Goal: Task Accomplishment & Management: Use online tool/utility

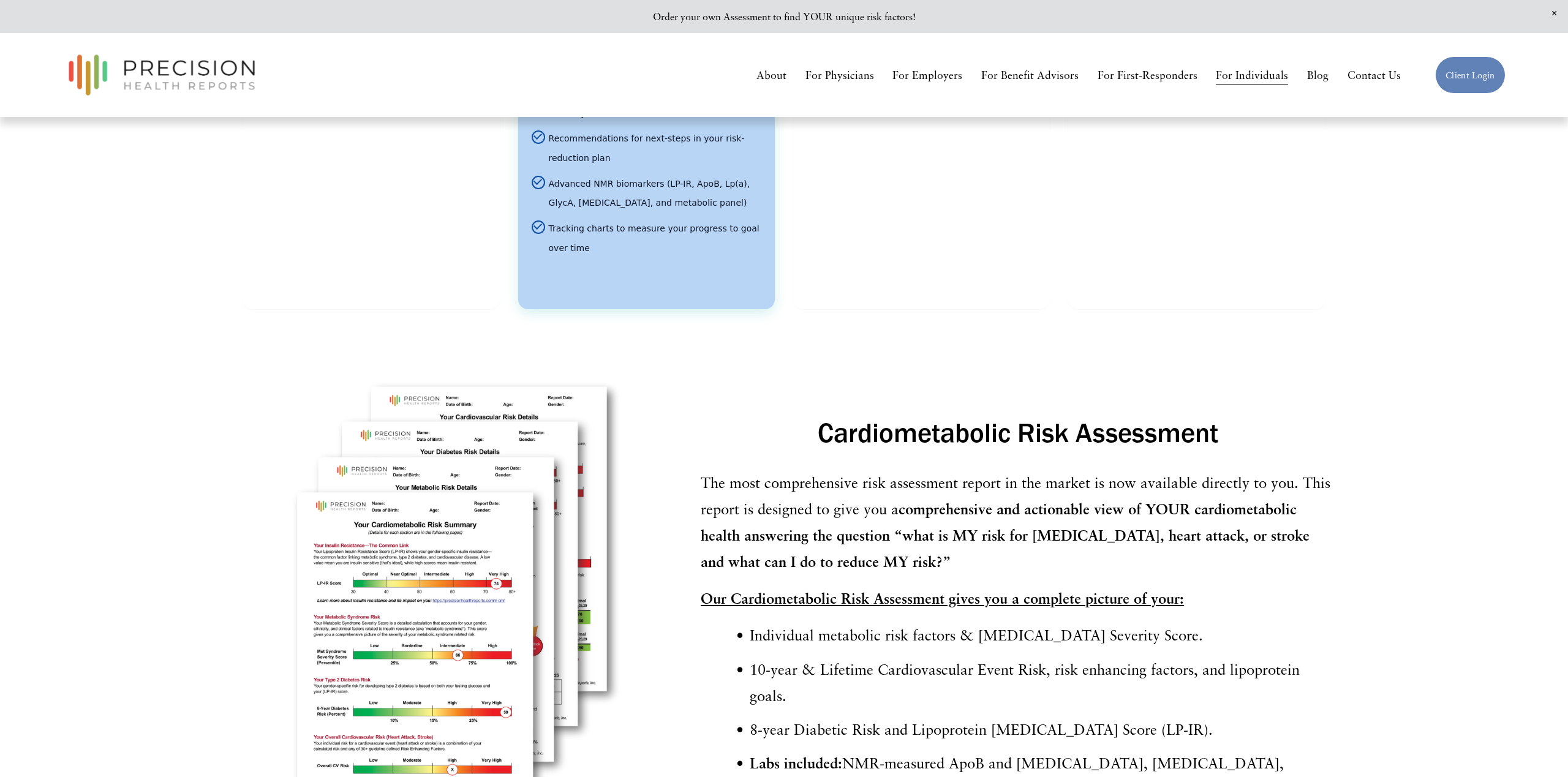
scroll to position [2349, 0]
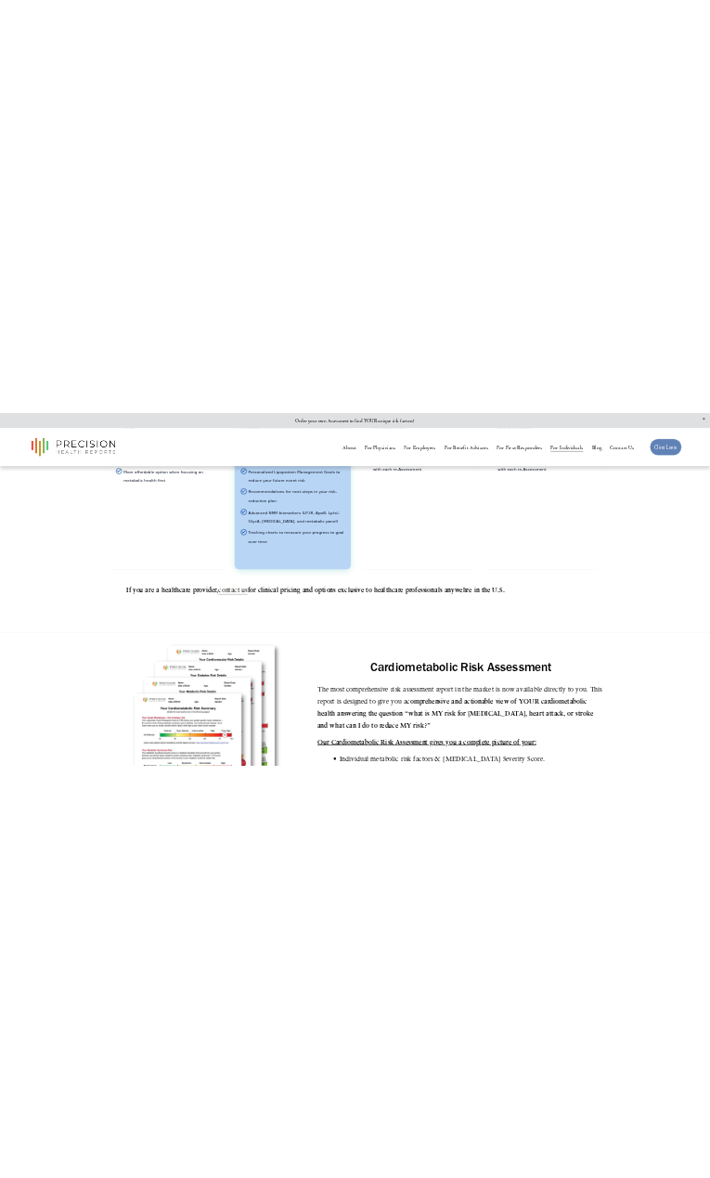
scroll to position [3579, 0]
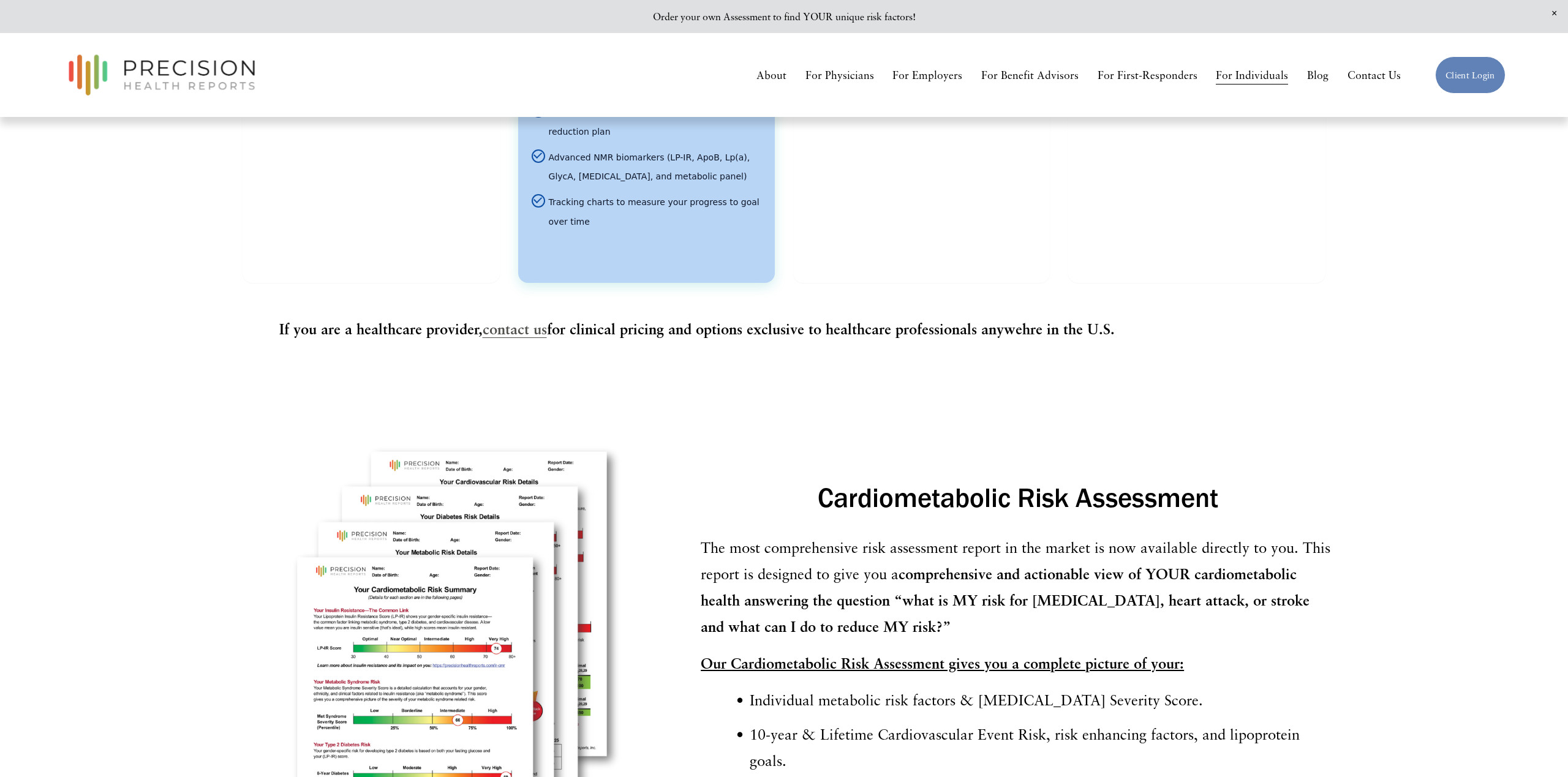
click at [311, 320] on strong "If you are a healthcare provider," at bounding box center [381, 328] width 203 height 17
drag, startPoint x: 279, startPoint y: 303, endPoint x: 1066, endPoint y: 321, distance: 787.2
click at [1066, 321] on div "If you are a healthcare provider, contact us for clinical pricing and options e…" at bounding box center [784, 343] width 1010 height 54
copy p "If you are a healthcare provider, contact us for clinical pricing and options e…"
click at [331, 181] on div "Pricing options" at bounding box center [371, 181] width 230 height 169
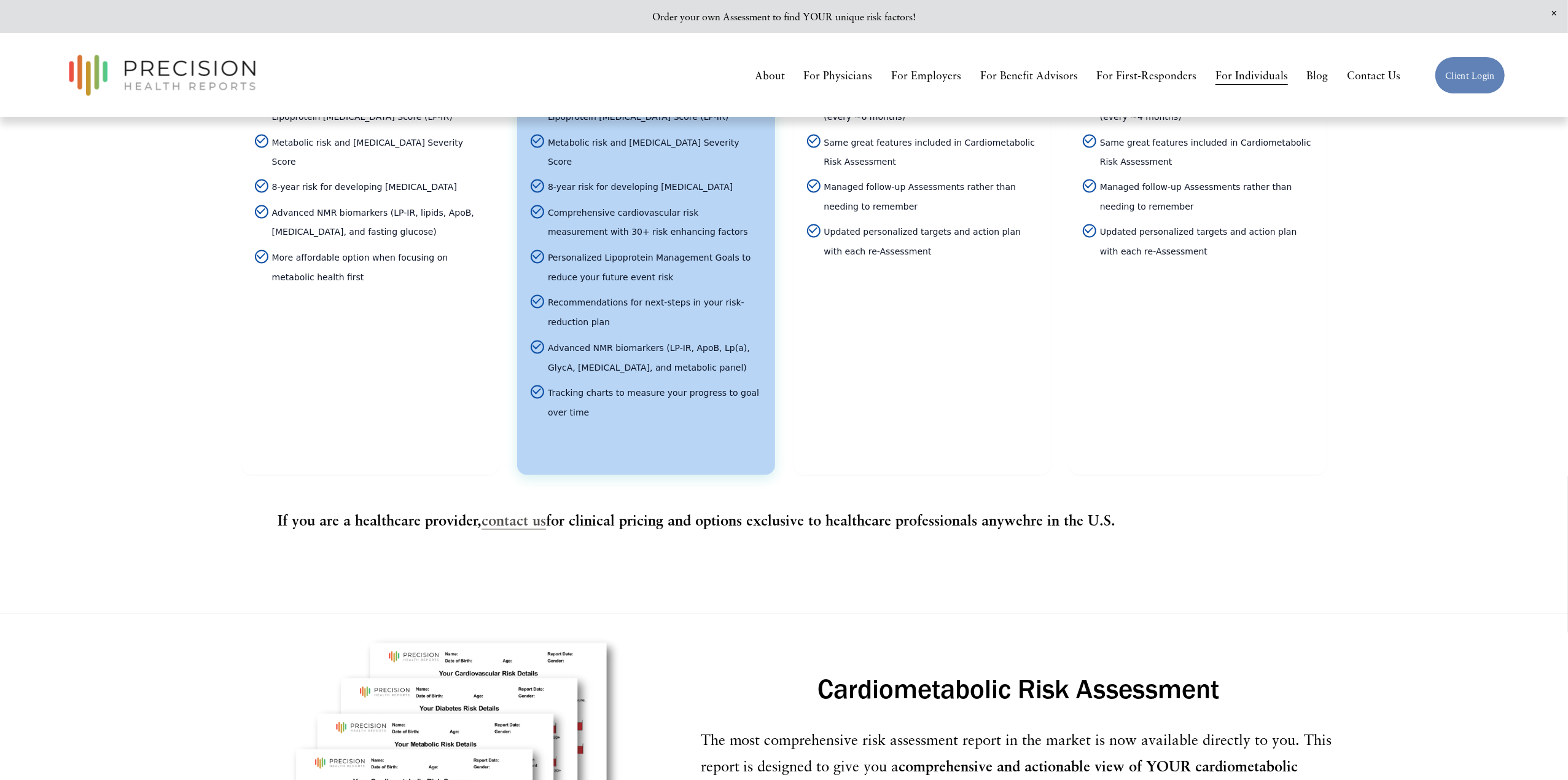
scroll to position [2178, 0]
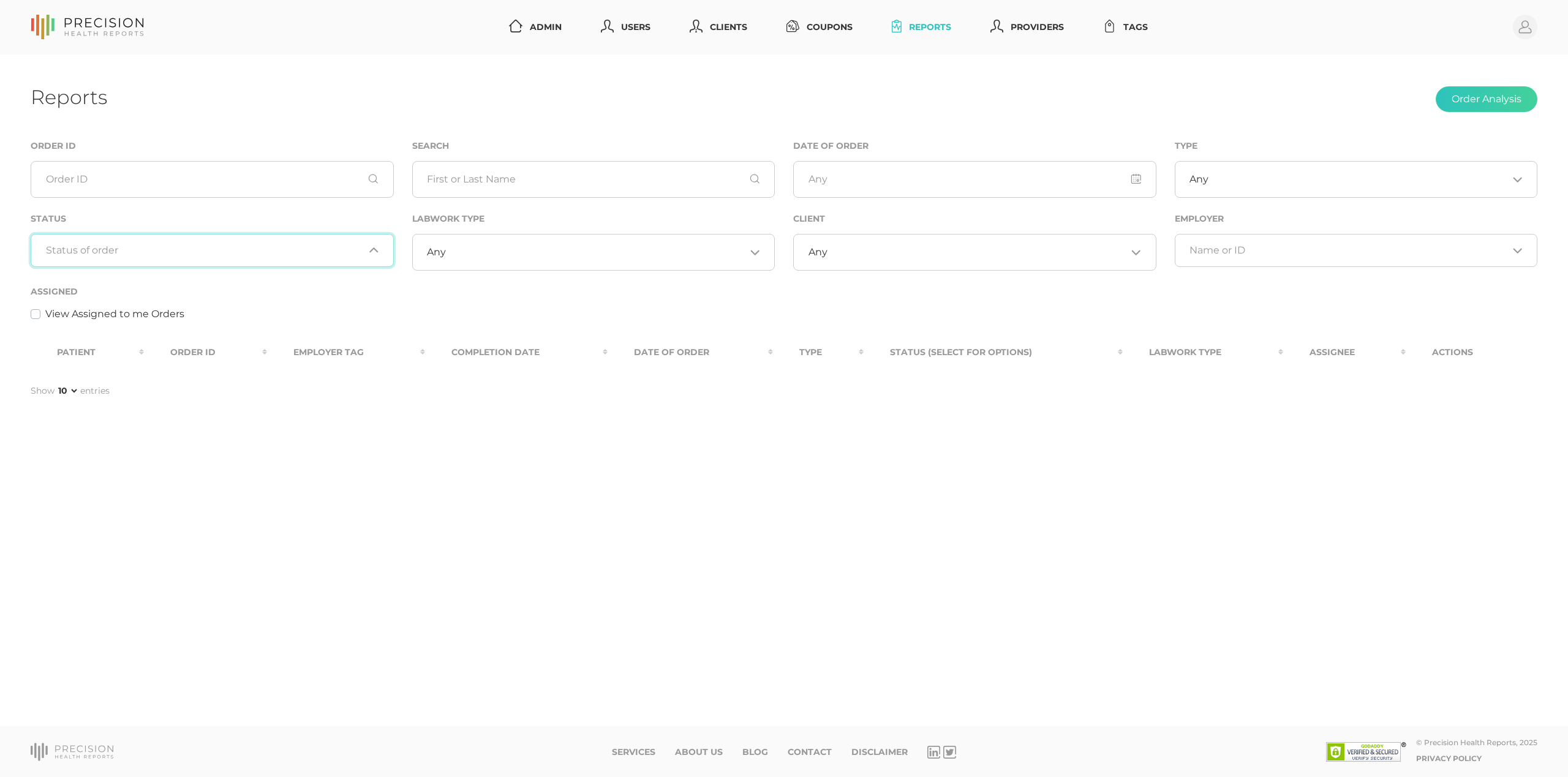
click at [228, 265] on div "Loading..." at bounding box center [212, 251] width 363 height 33
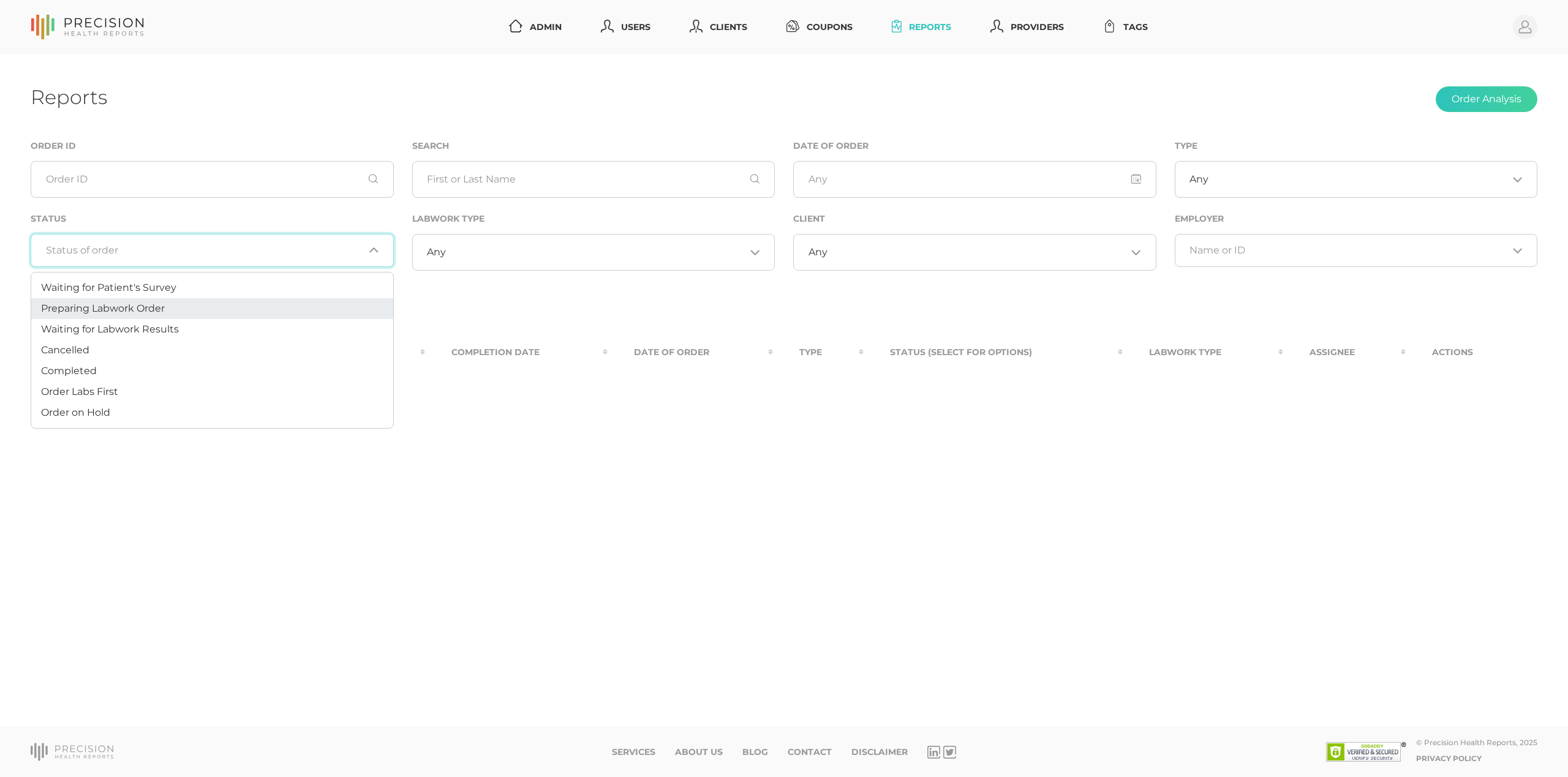
click at [201, 307] on li "Preparing Labwork Order" at bounding box center [212, 309] width 362 height 21
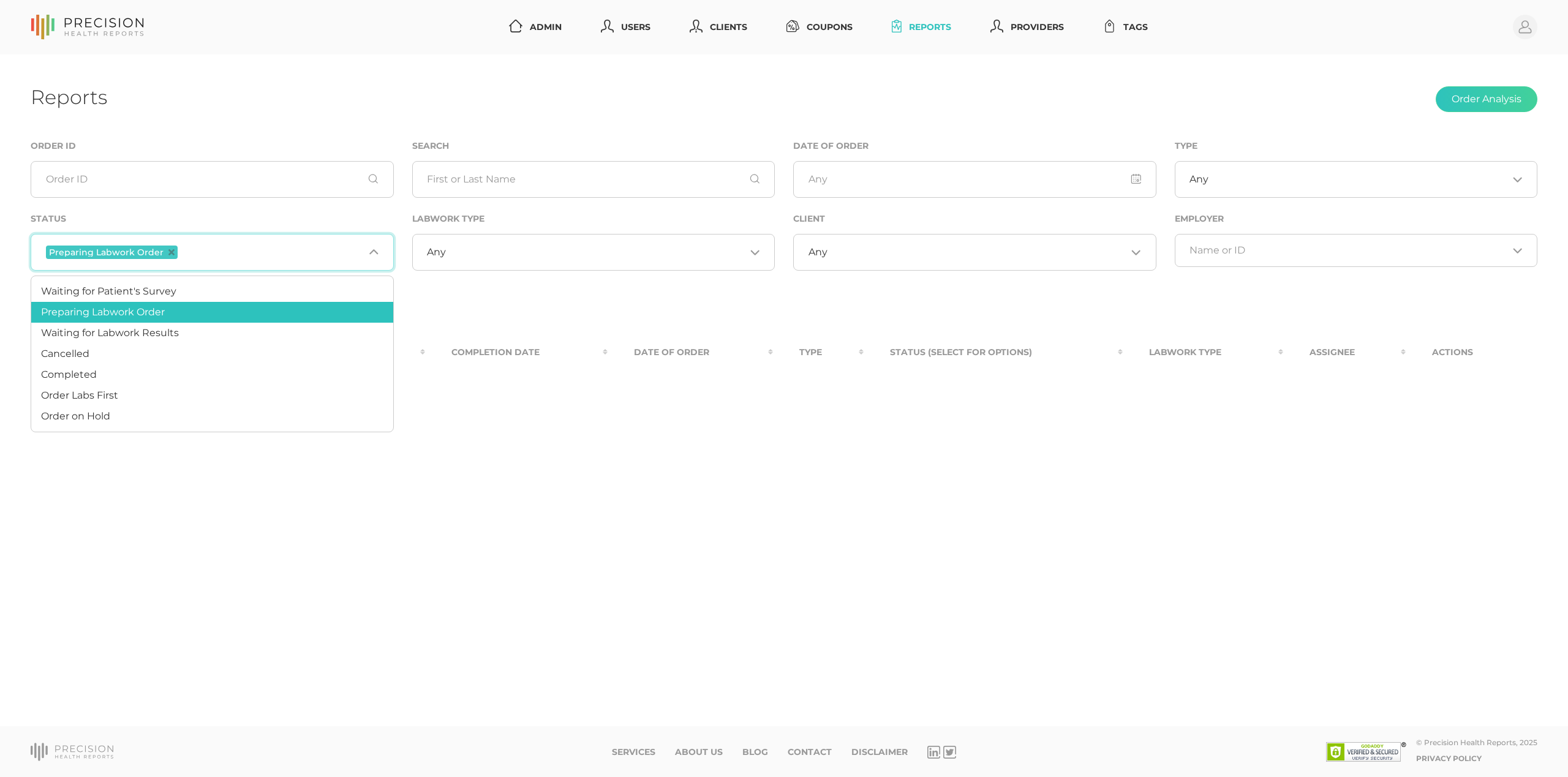
click at [246, 256] on input "Search for option" at bounding box center [272, 252] width 183 height 16
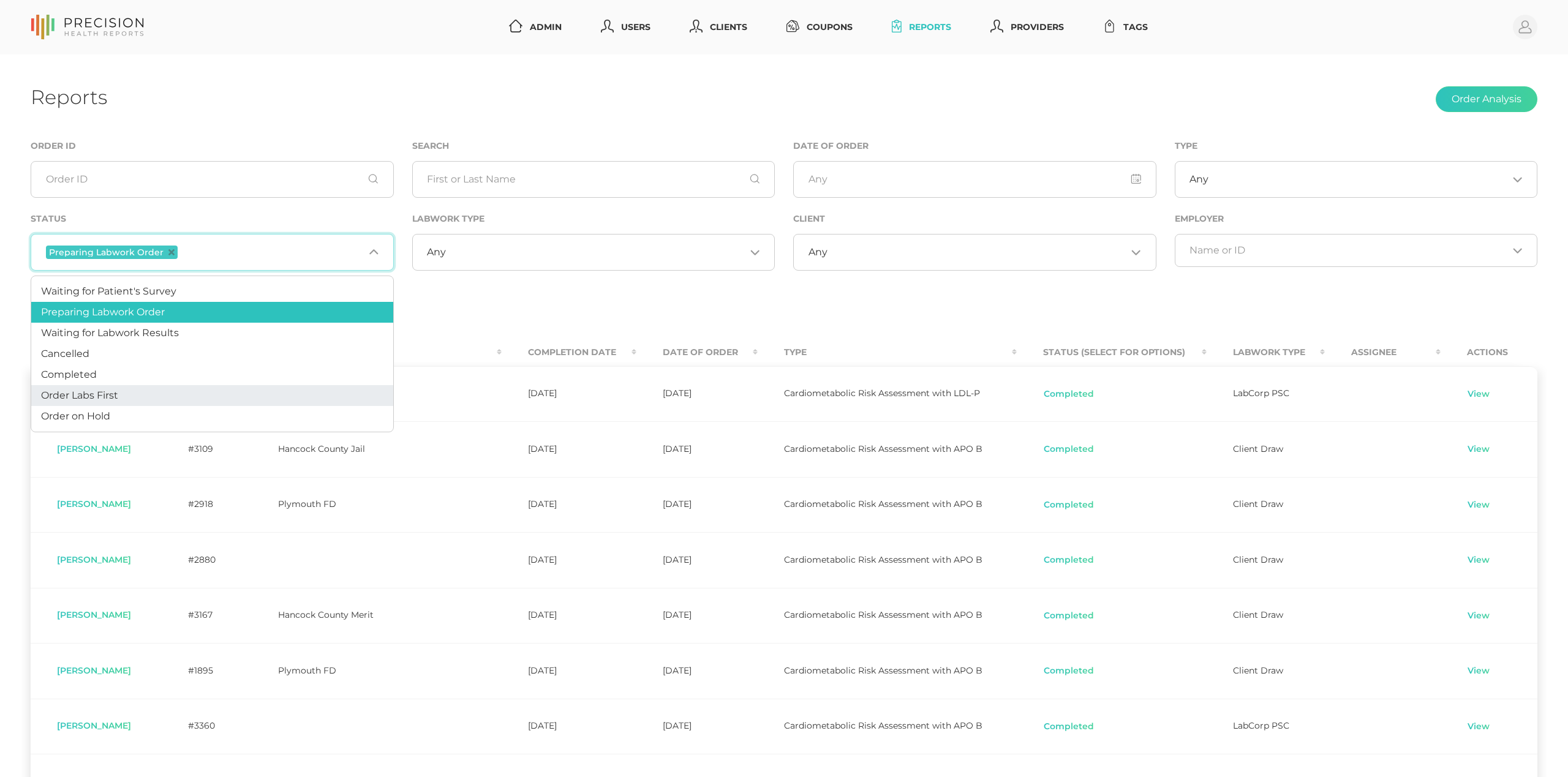
click at [139, 398] on li "Order Labs First" at bounding box center [212, 396] width 362 height 21
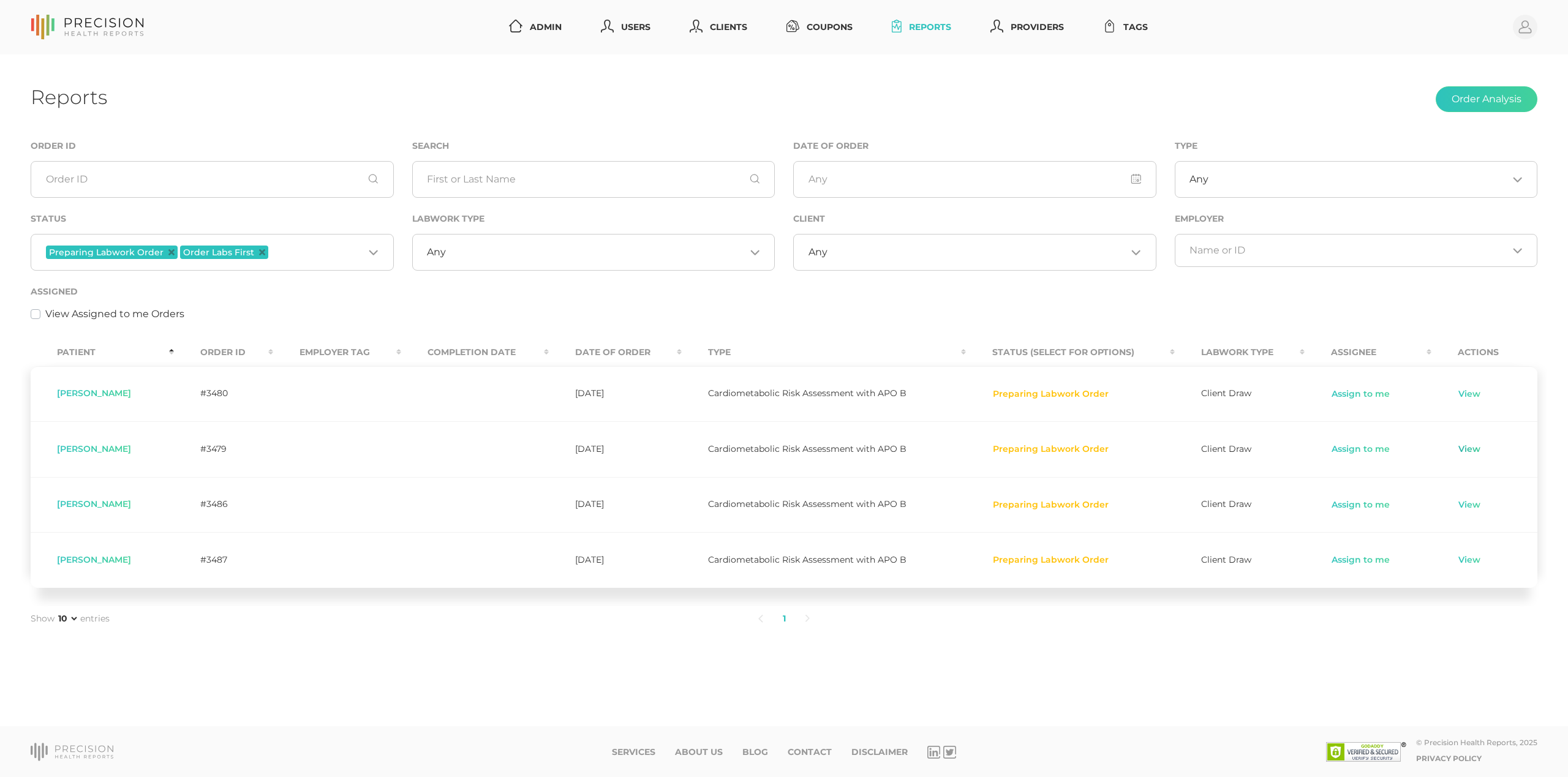
click at [1478, 454] on link "View" at bounding box center [1469, 449] width 23 height 13
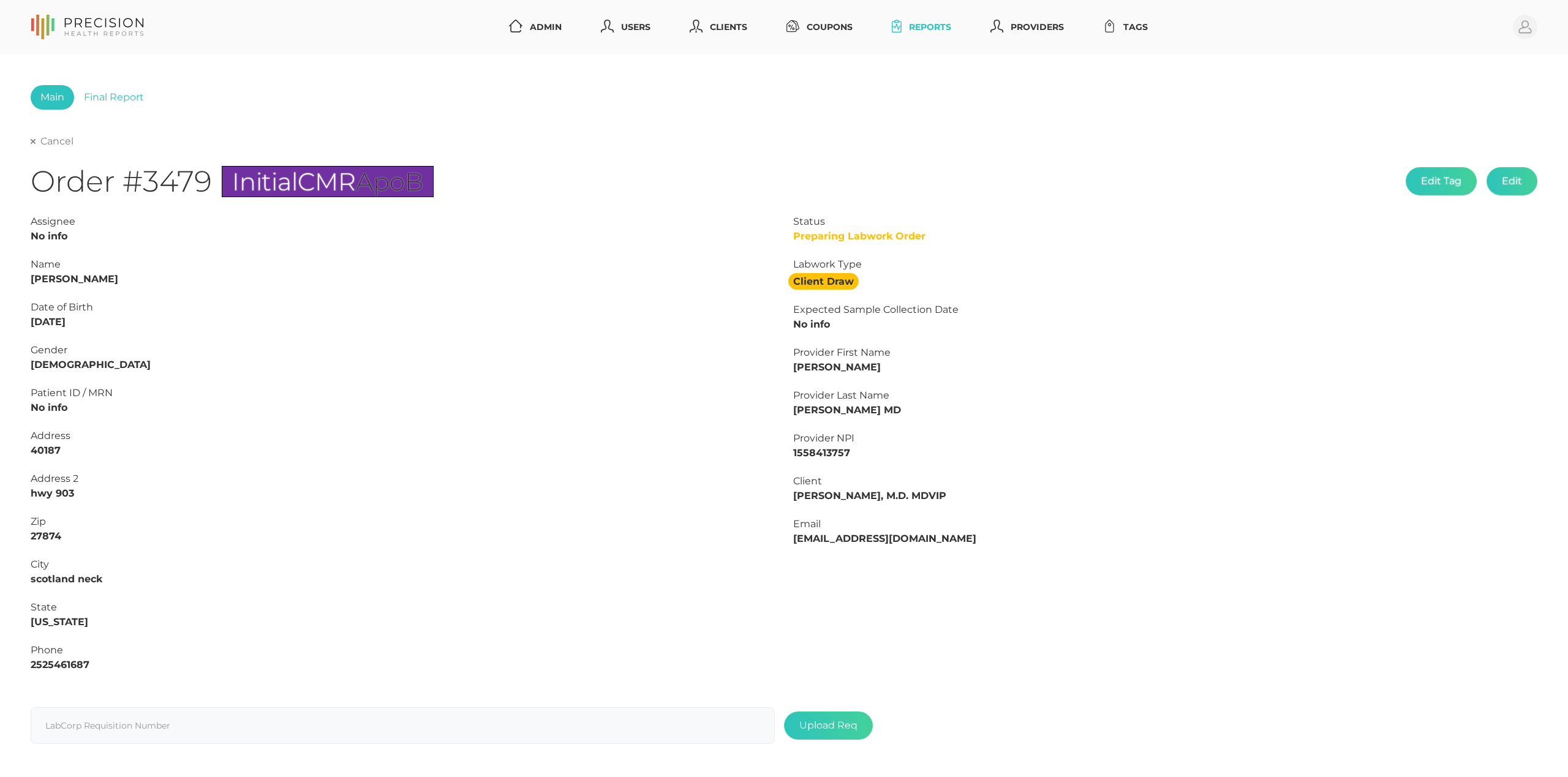
click at [46, 147] on link "Cancel" at bounding box center [51, 141] width 43 height 13
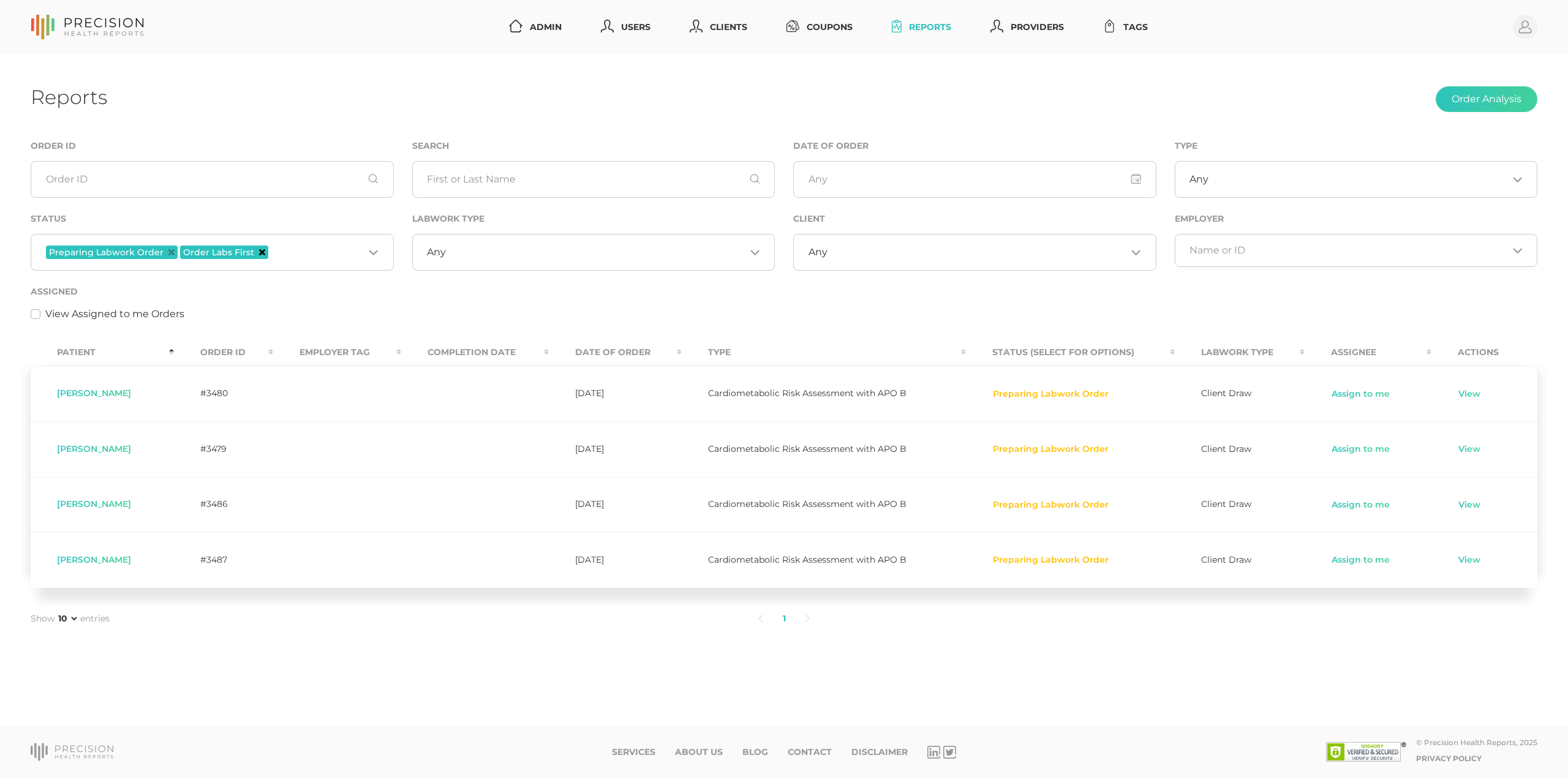
click at [259, 251] on icon "Deselect Order Labs First" at bounding box center [262, 252] width 6 height 6
click at [170, 253] on icon "Deselect Preparing Labwork Order" at bounding box center [171, 252] width 6 height 6
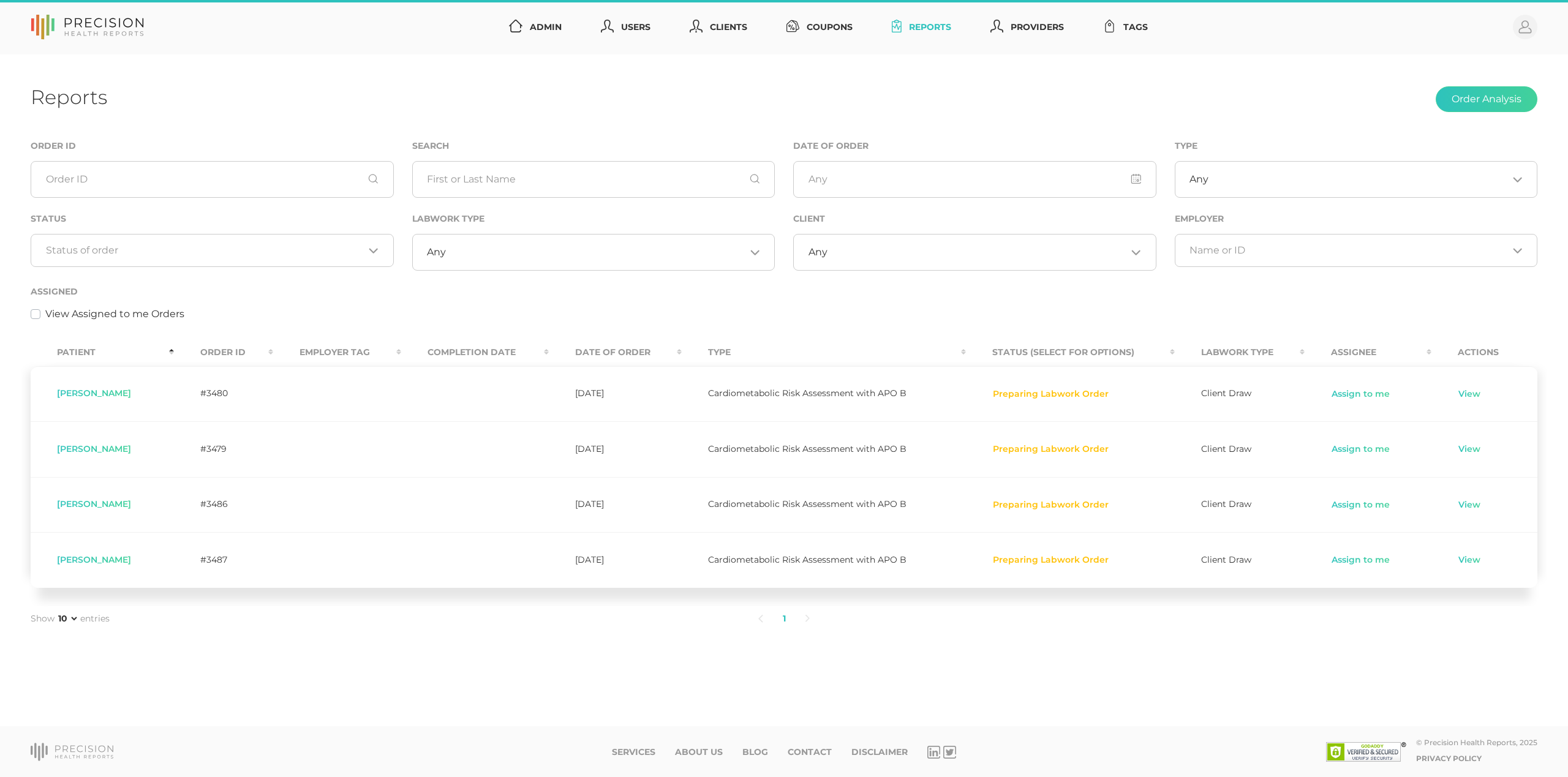
click at [209, 253] on input "Search for option" at bounding box center [205, 250] width 319 height 13
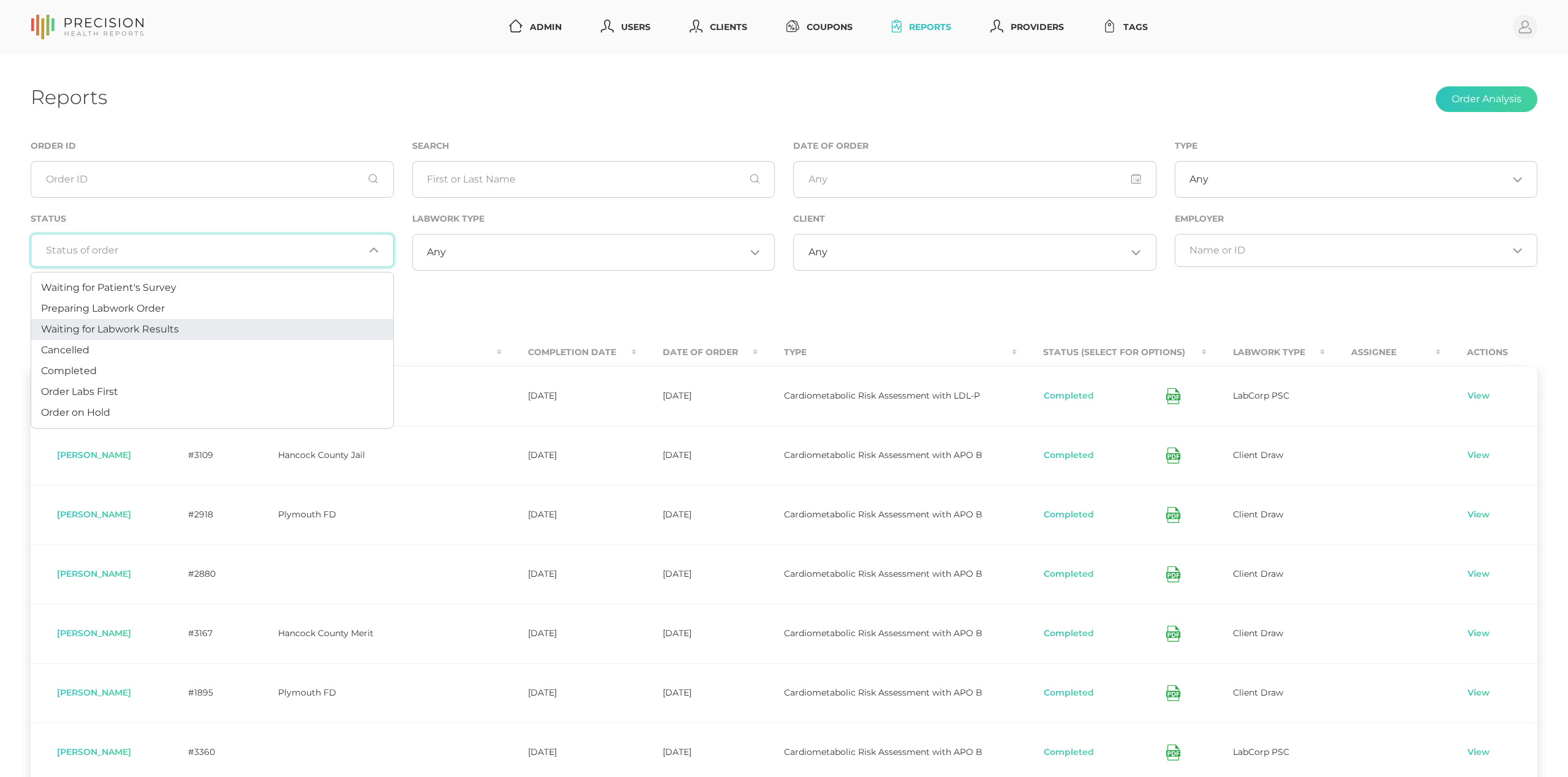
click at [172, 326] on span "Waiting for Labwork Results" at bounding box center [110, 329] width 138 height 12
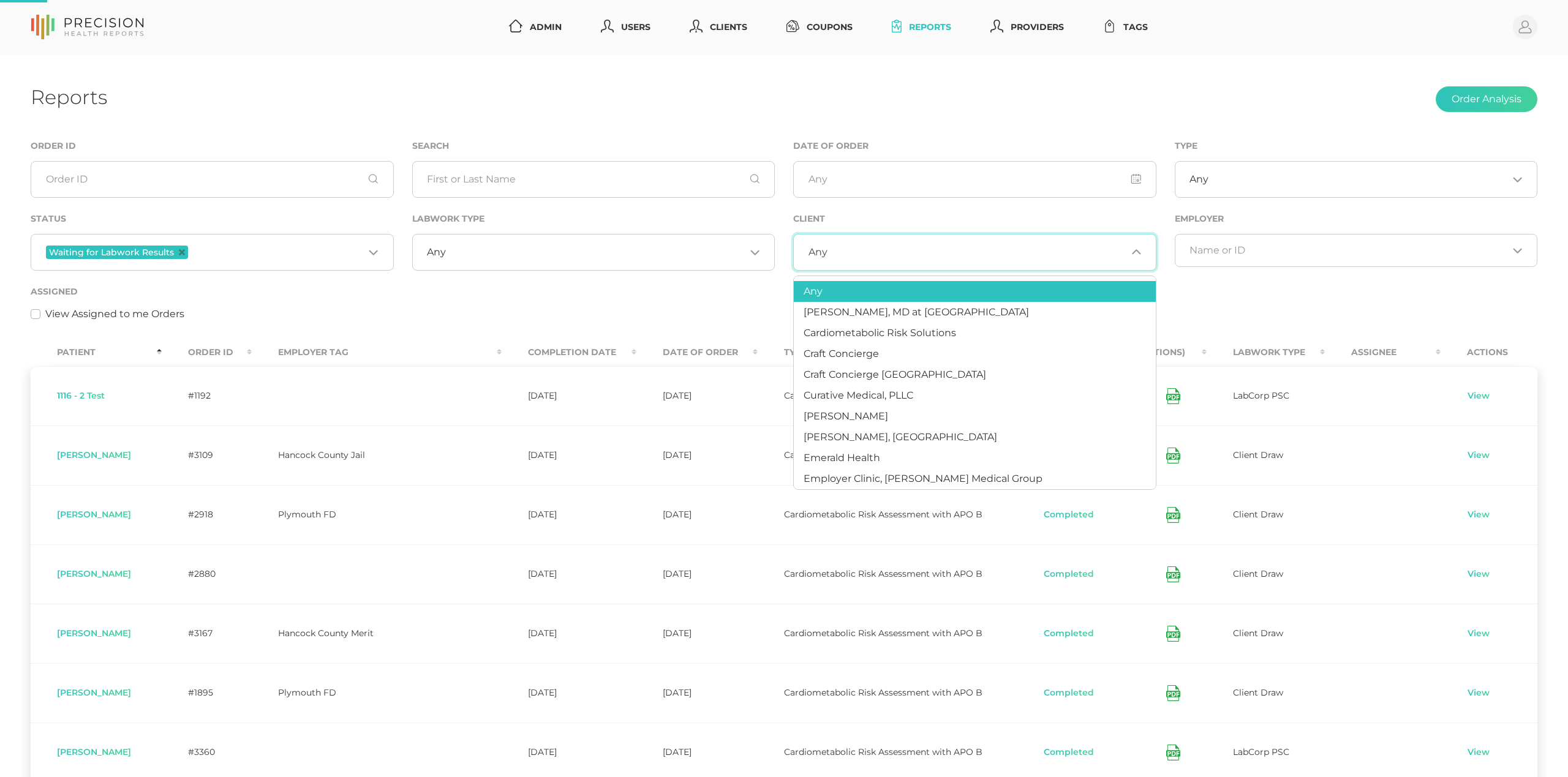
click at [915, 249] on input "Search for option" at bounding box center [977, 252] width 300 height 13
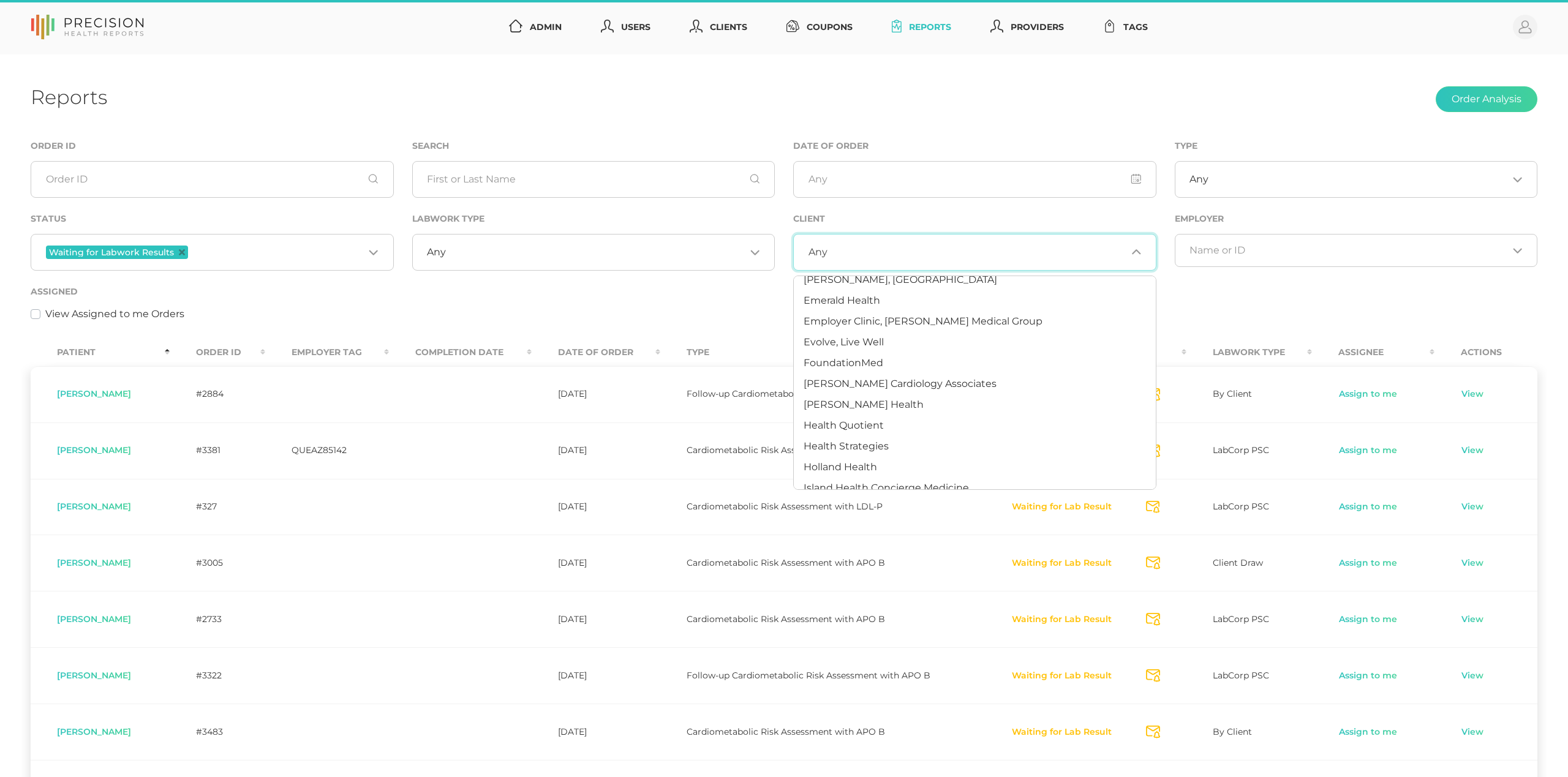
scroll to position [160, 0]
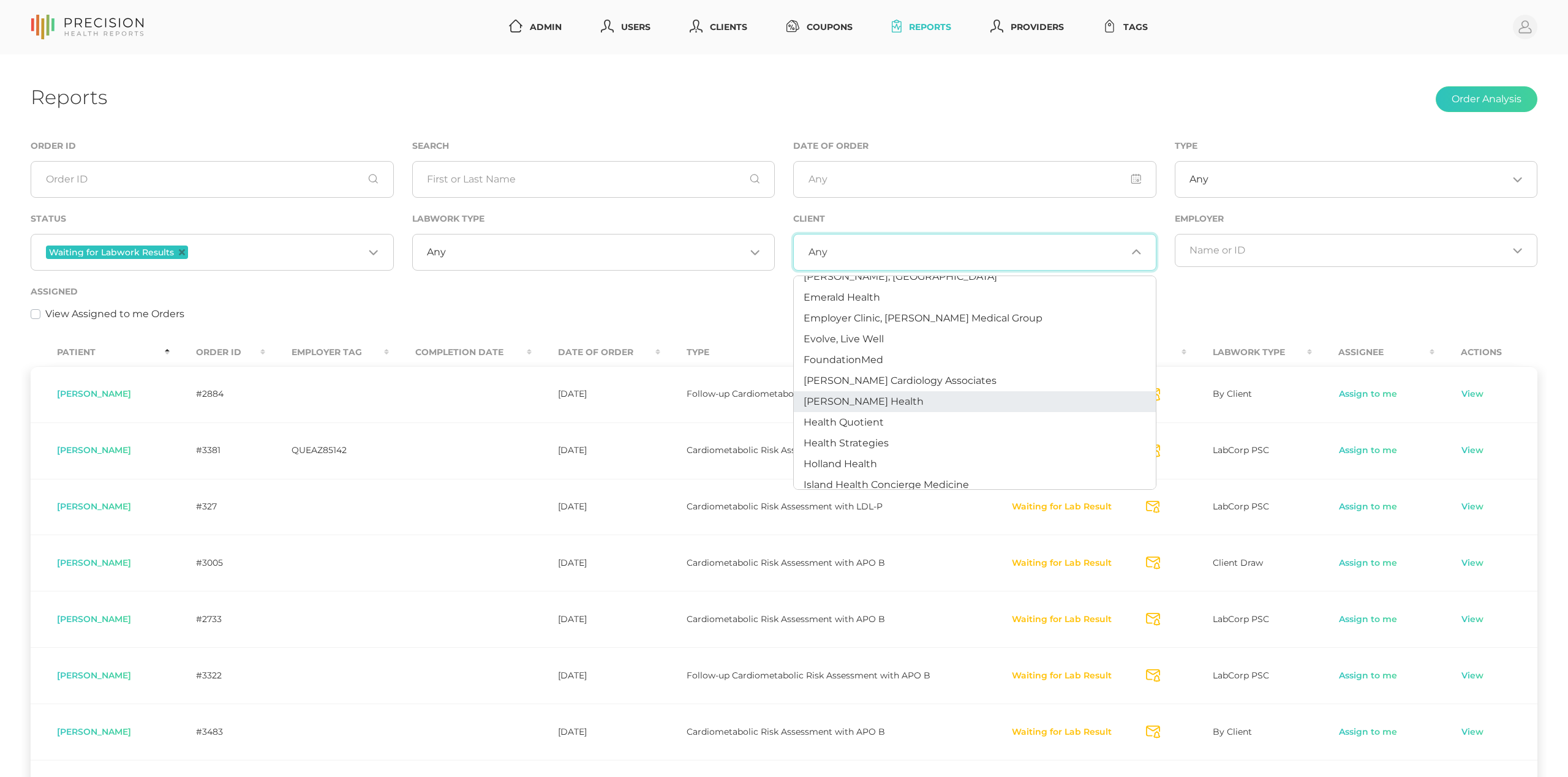
click at [866, 397] on span "Hancock Health" at bounding box center [864, 402] width 120 height 12
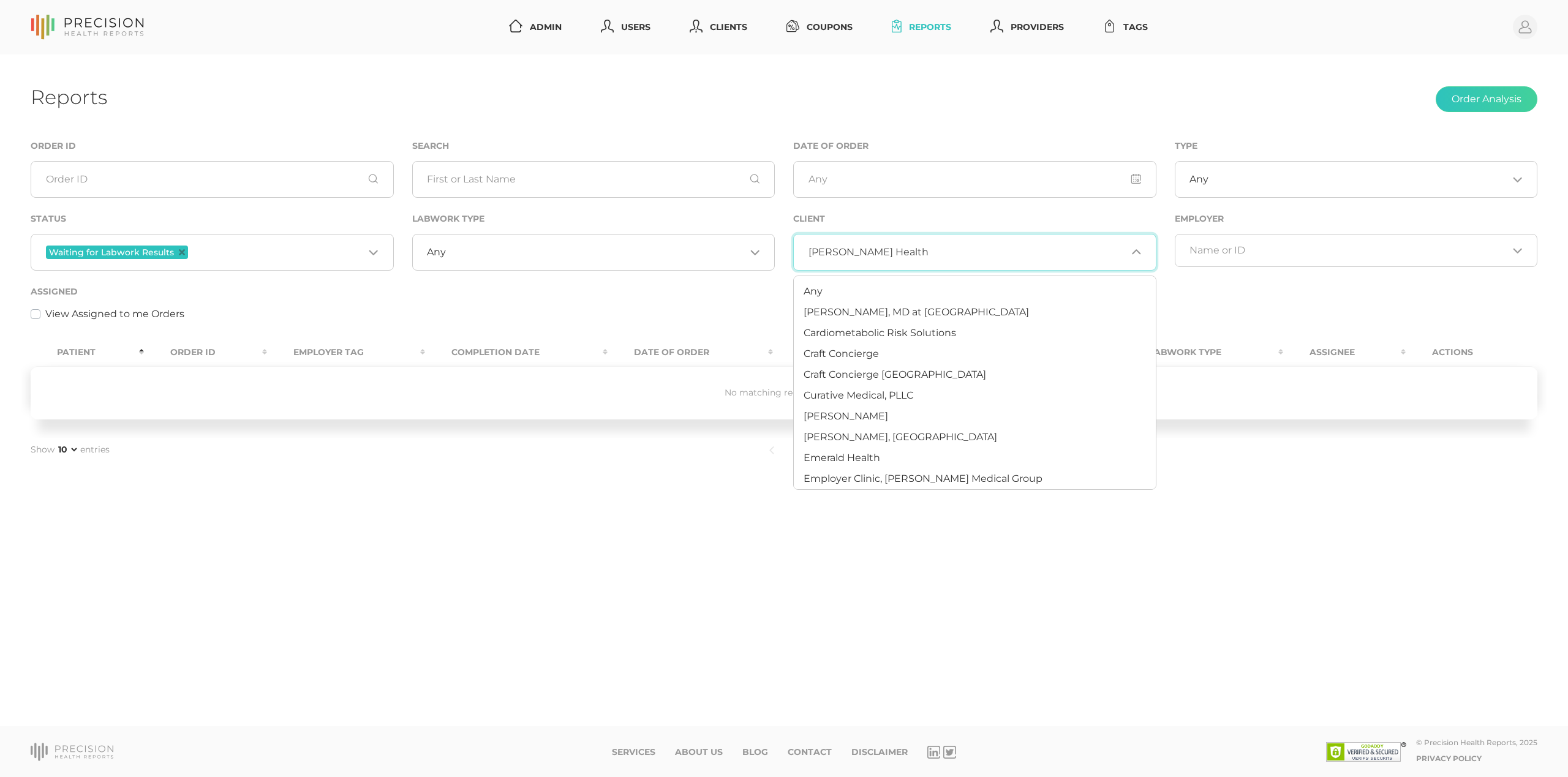
click at [929, 247] on input "Search for option" at bounding box center [1028, 252] width 199 height 13
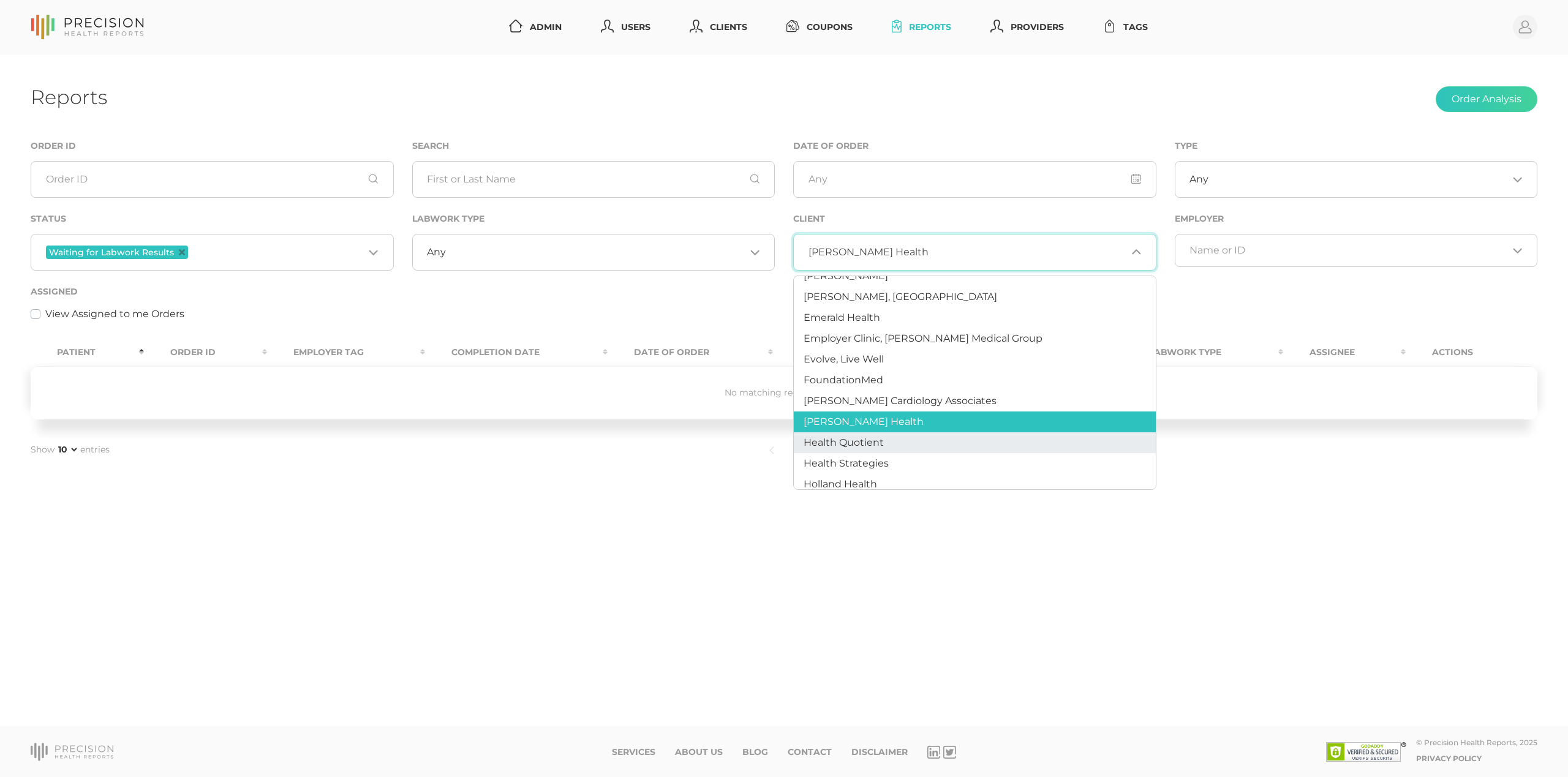
scroll to position [133, 0]
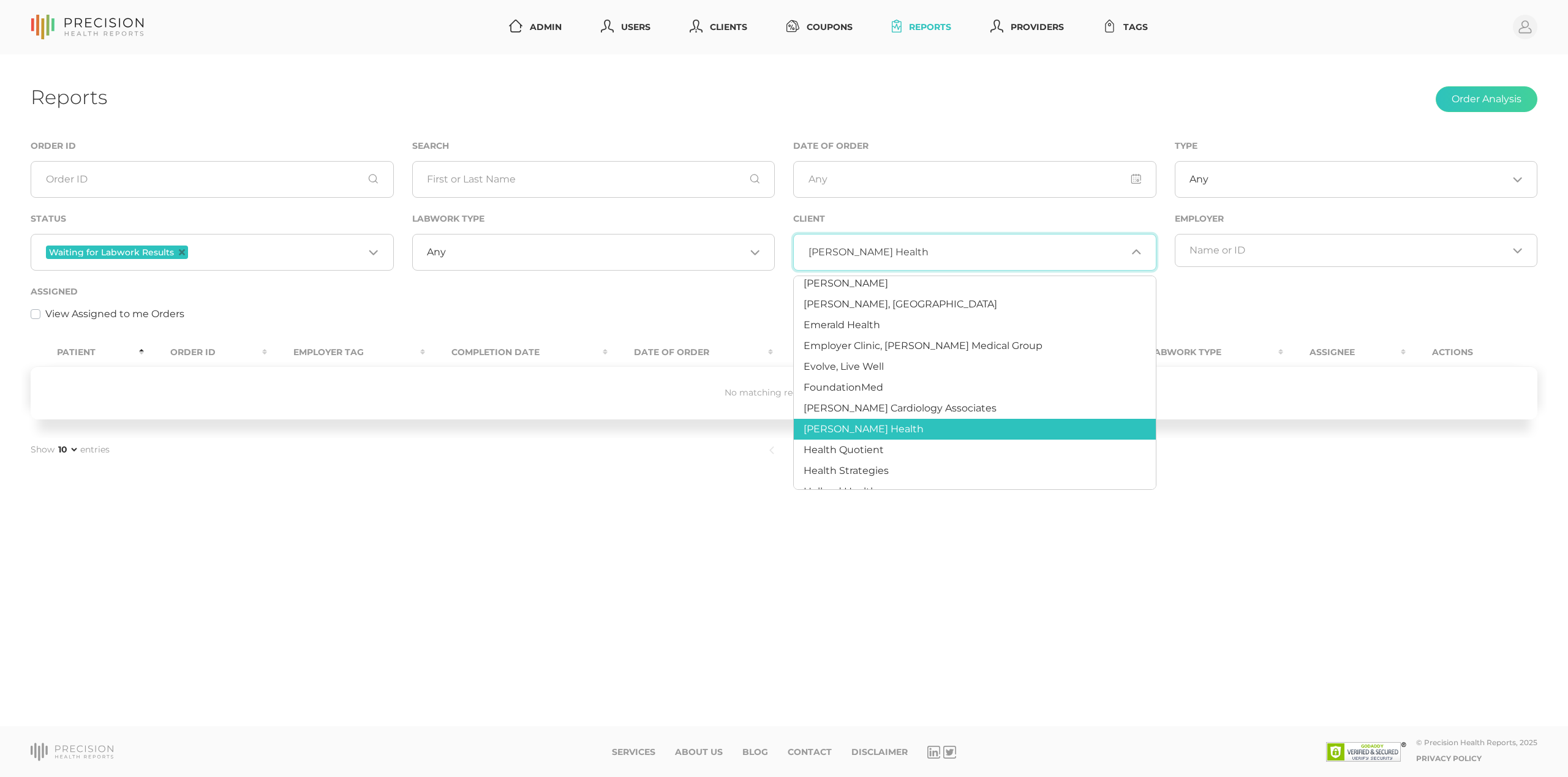
click at [882, 436] on li "Hancock Health" at bounding box center [975, 429] width 362 height 21
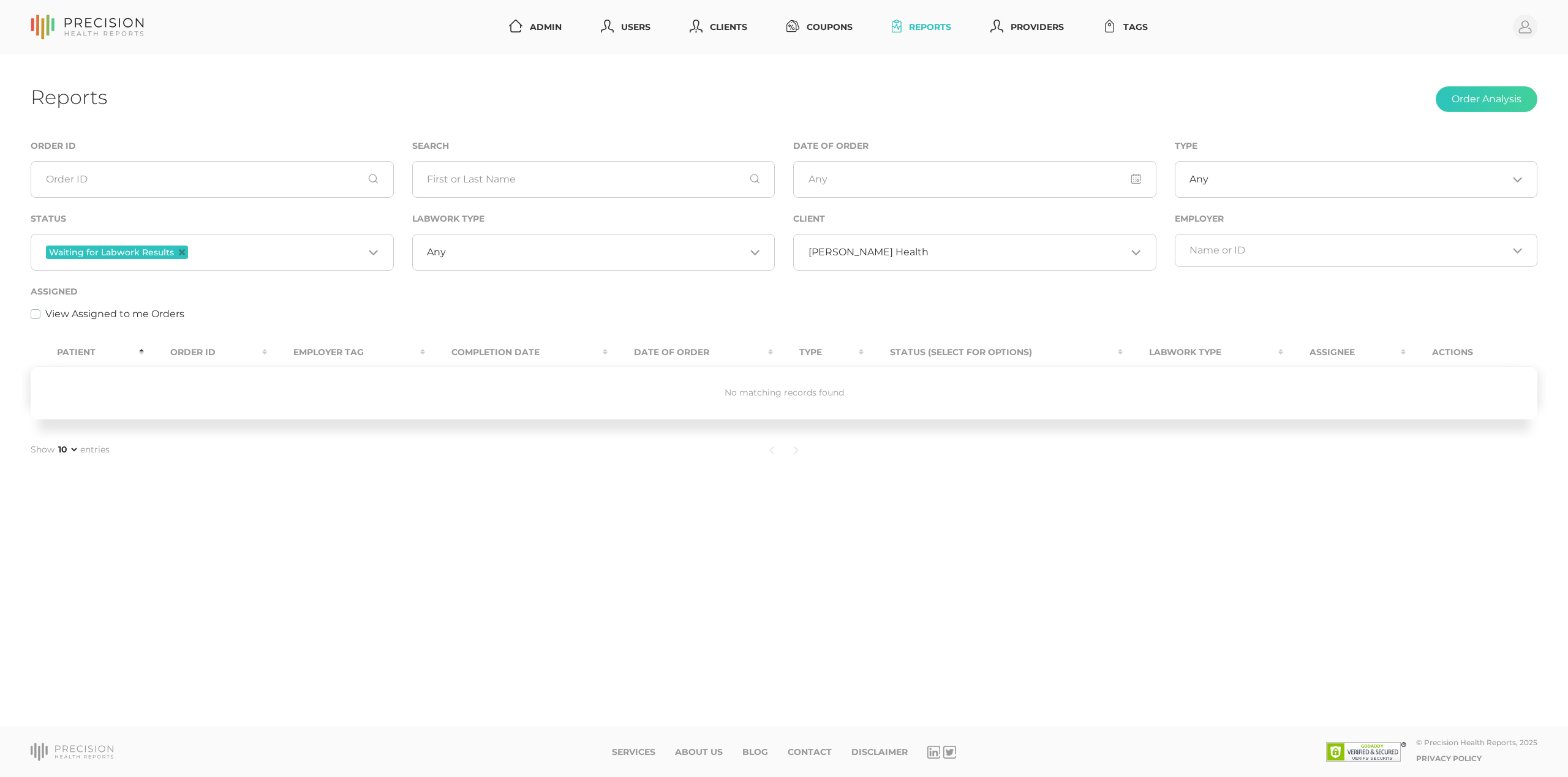
click at [929, 253] on input "Search for option" at bounding box center [1028, 252] width 199 height 13
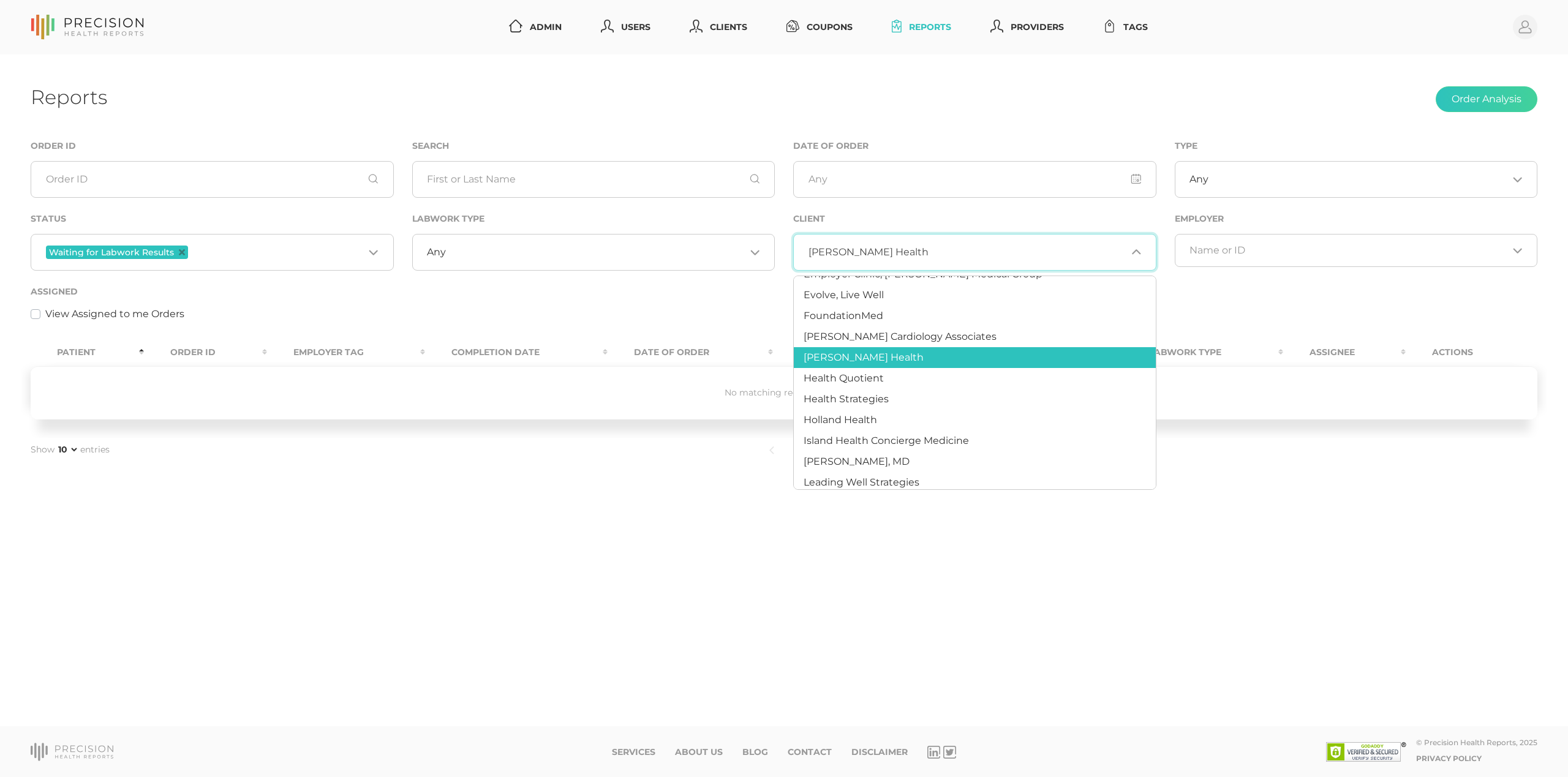
scroll to position [207, 0]
click at [865, 373] on span "Health Quotient" at bounding box center [844, 376] width 81 height 12
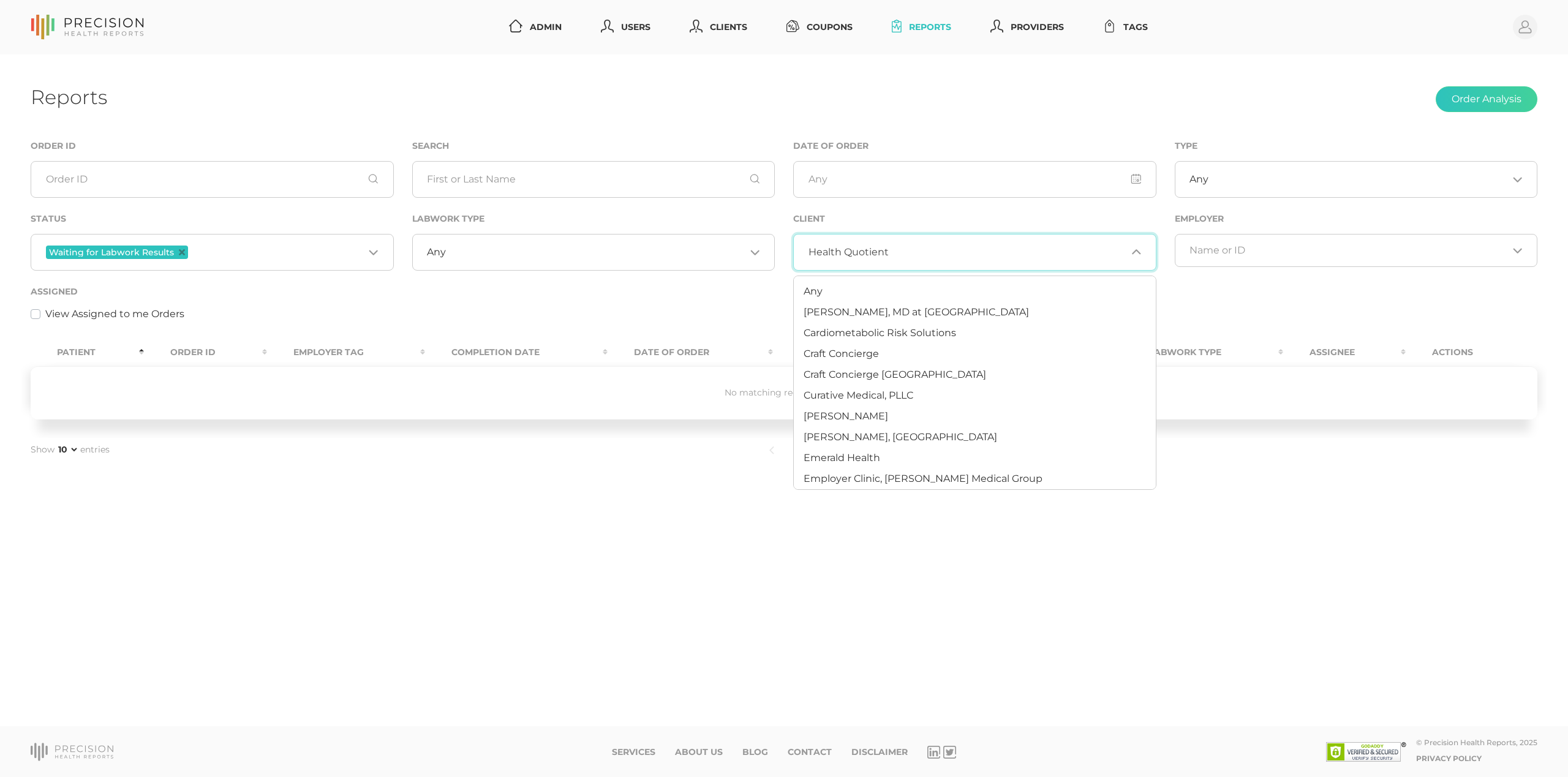
click at [907, 249] on input "Search for option" at bounding box center [1008, 252] width 238 height 13
click at [838, 289] on li "Any" at bounding box center [975, 292] width 362 height 21
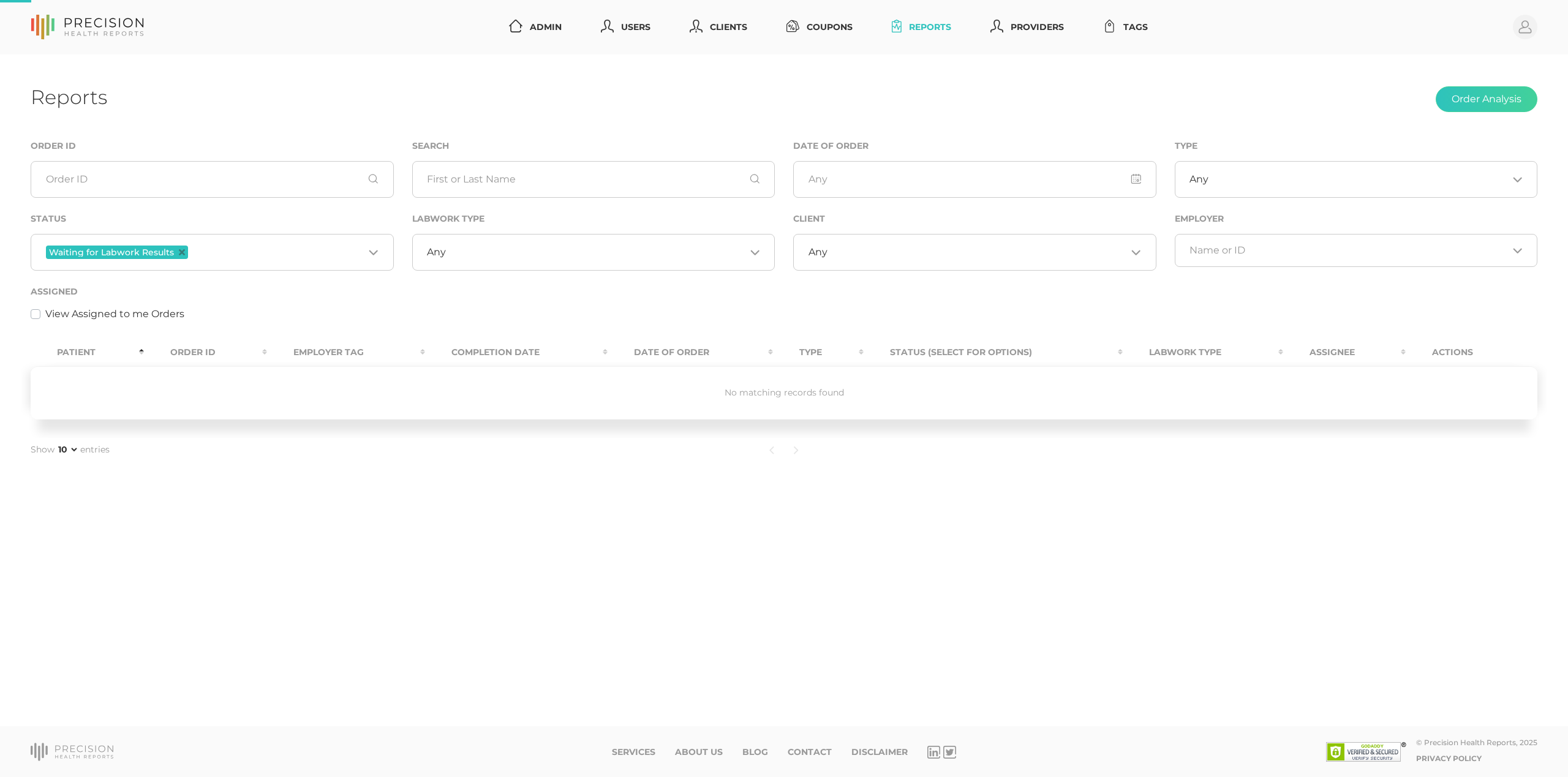
click at [592, 246] on input "Search for option" at bounding box center [596, 252] width 300 height 13
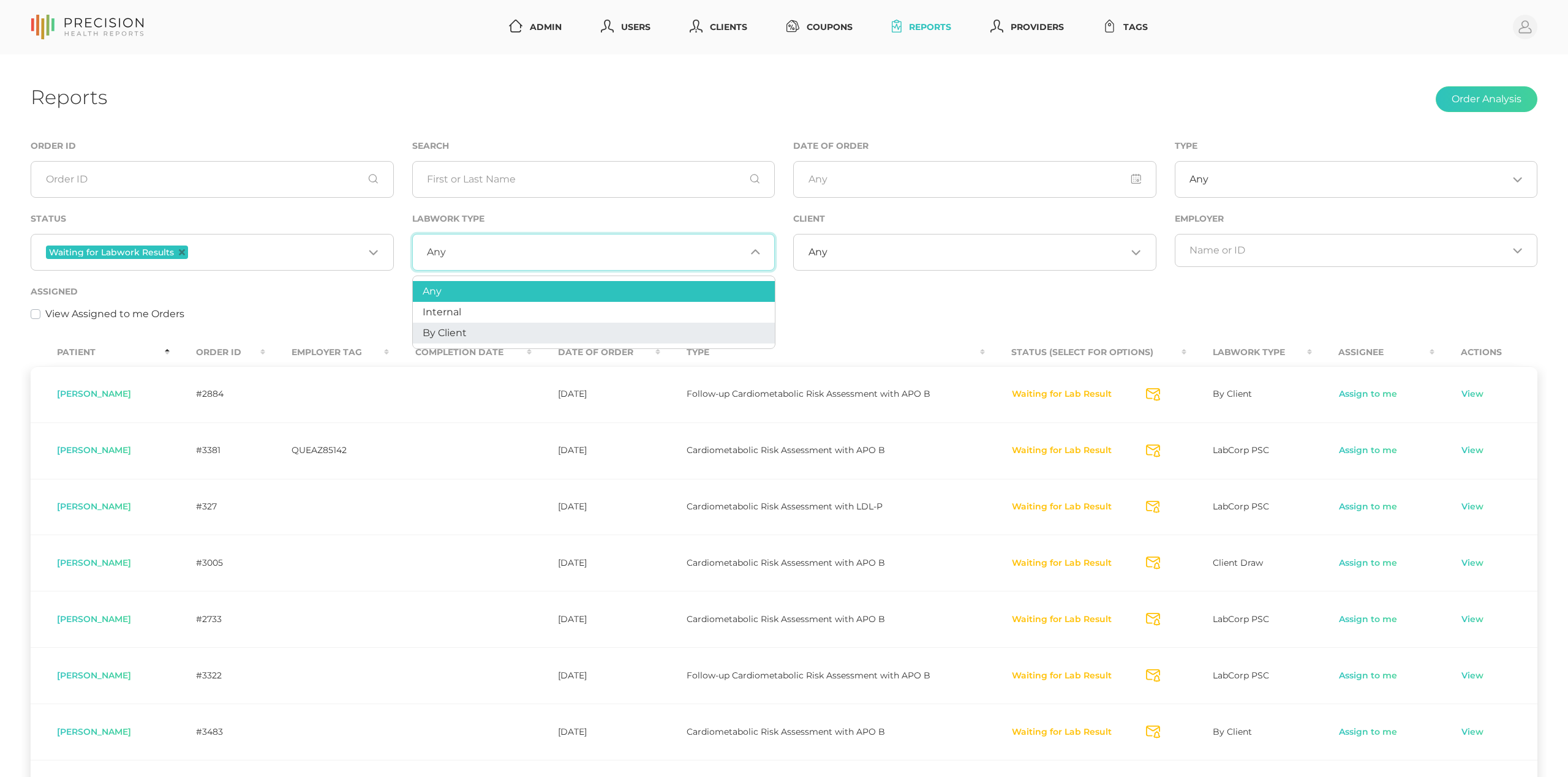
click at [535, 331] on li "By Client" at bounding box center [594, 333] width 362 height 21
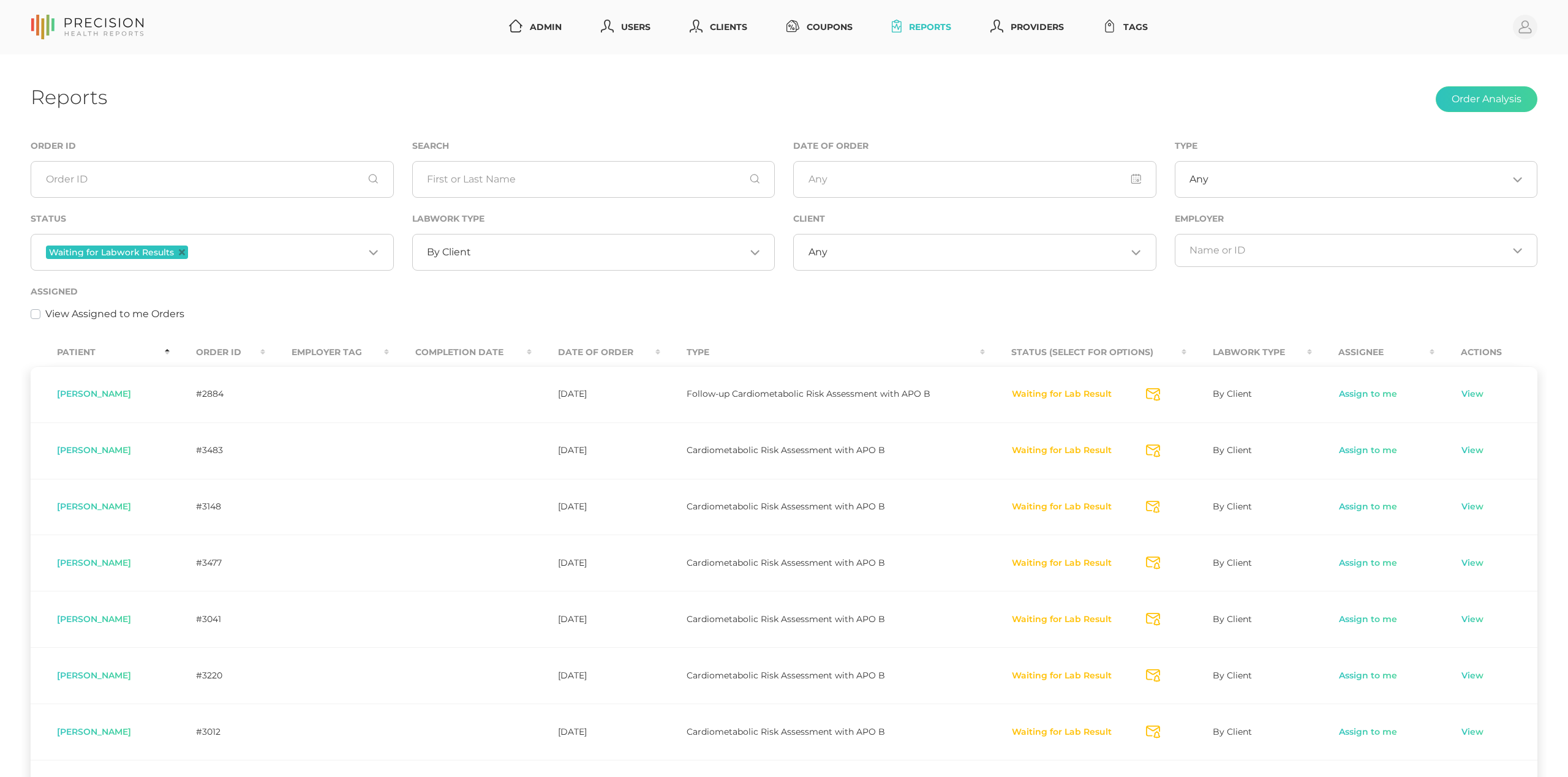
click at [224, 358] on th "Order ID" at bounding box center [218, 352] width 96 height 28
click at [224, 356] on th "Order ID" at bounding box center [218, 352] width 96 height 28
click at [205, 353] on th "Order ID" at bounding box center [218, 352] width 96 height 28
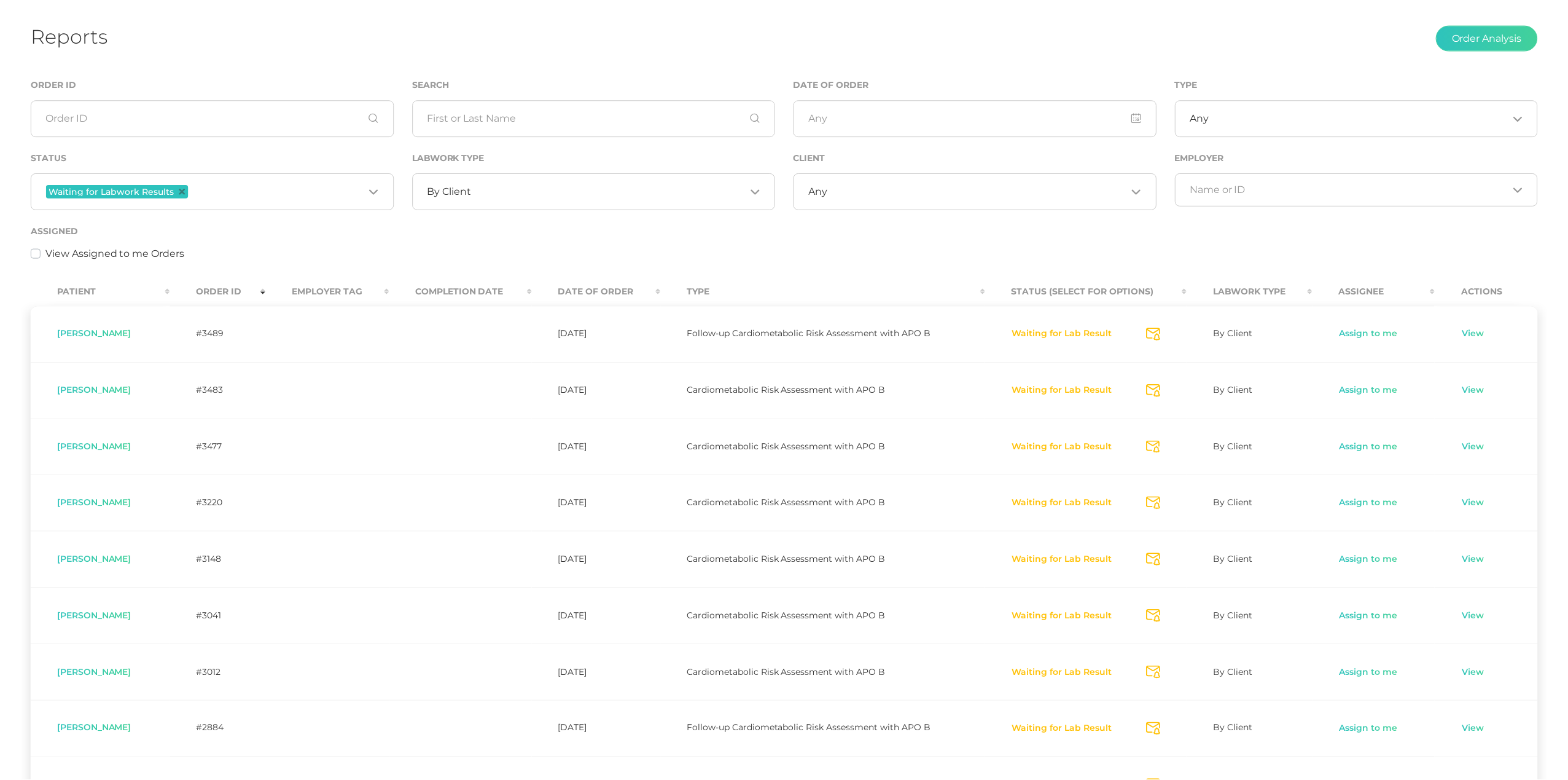
scroll to position [28, 0]
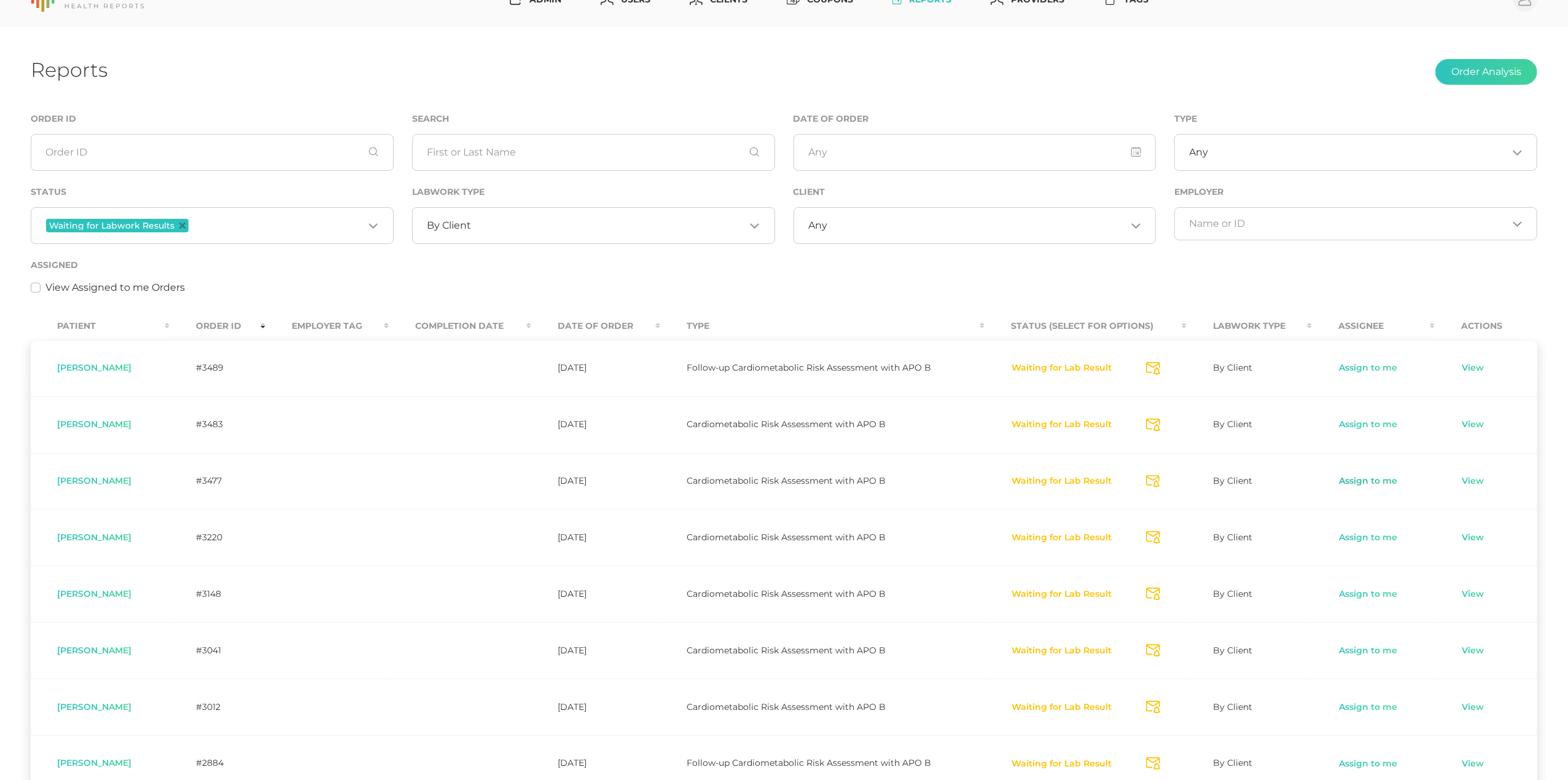
click at [1360, 480] on link "Assign to me" at bounding box center [1368, 481] width 60 height 13
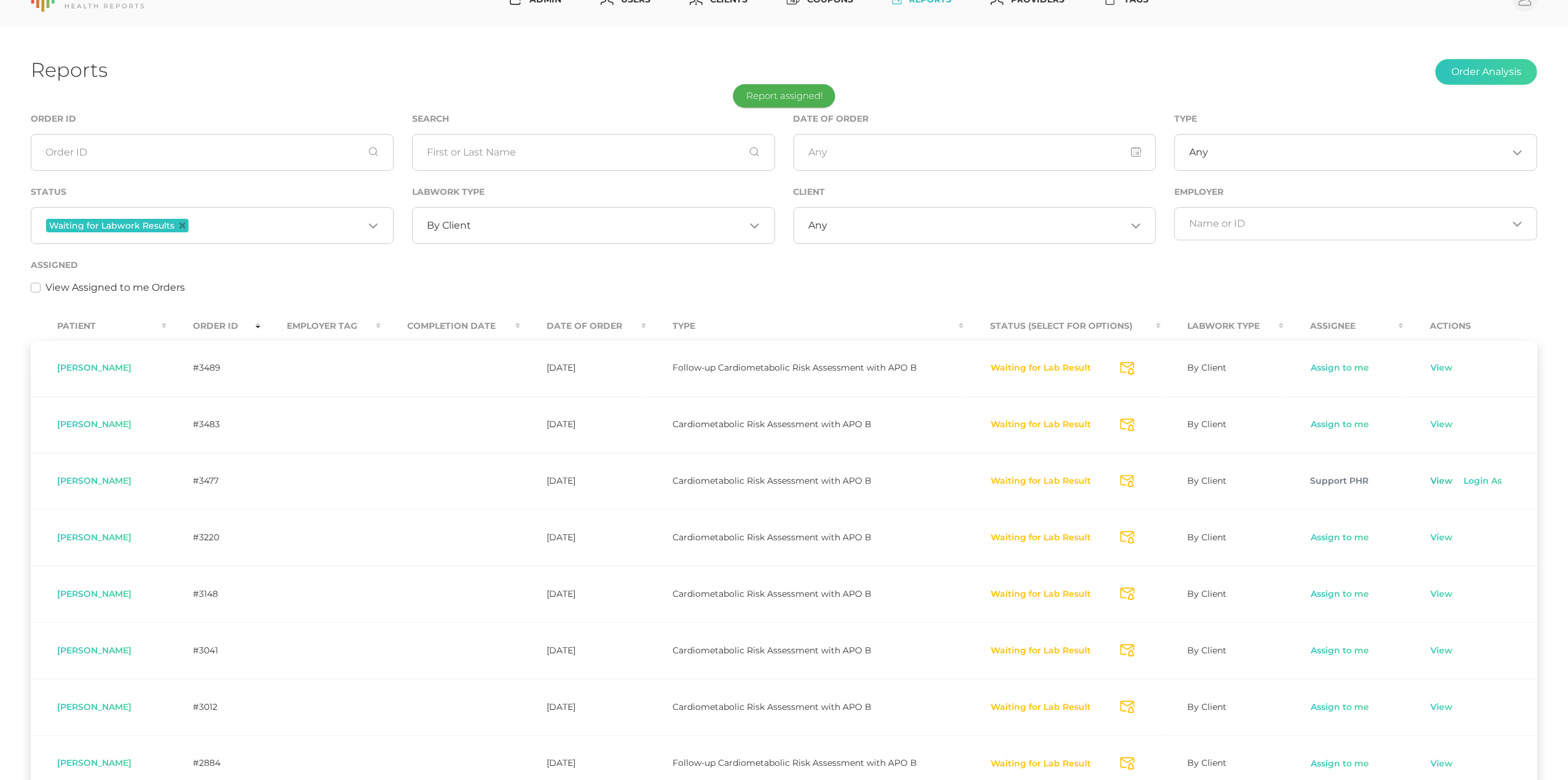
click at [1443, 483] on link "View" at bounding box center [1442, 481] width 23 height 13
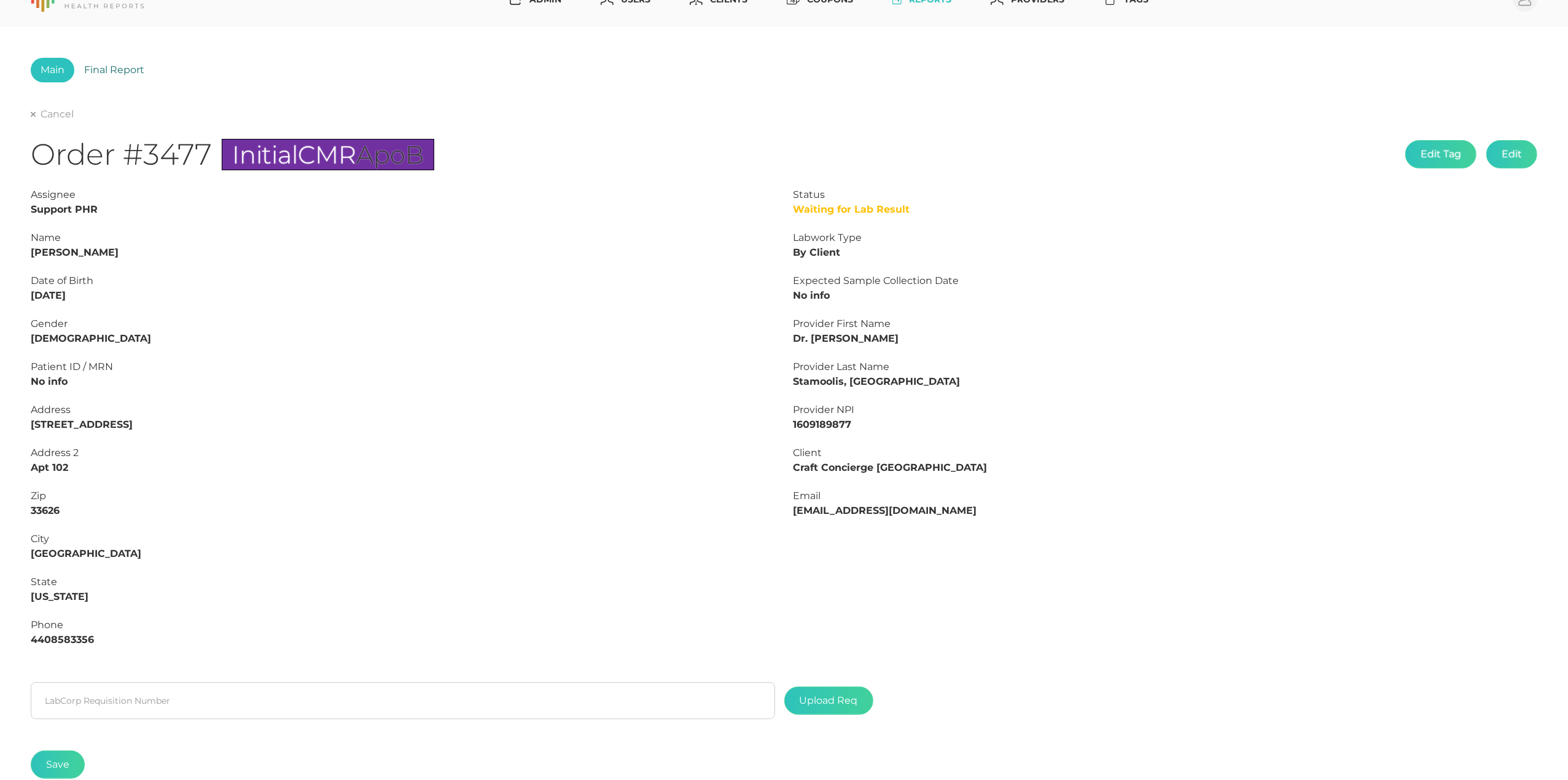
click at [142, 60] on link "Final Report" at bounding box center [114, 70] width 80 height 24
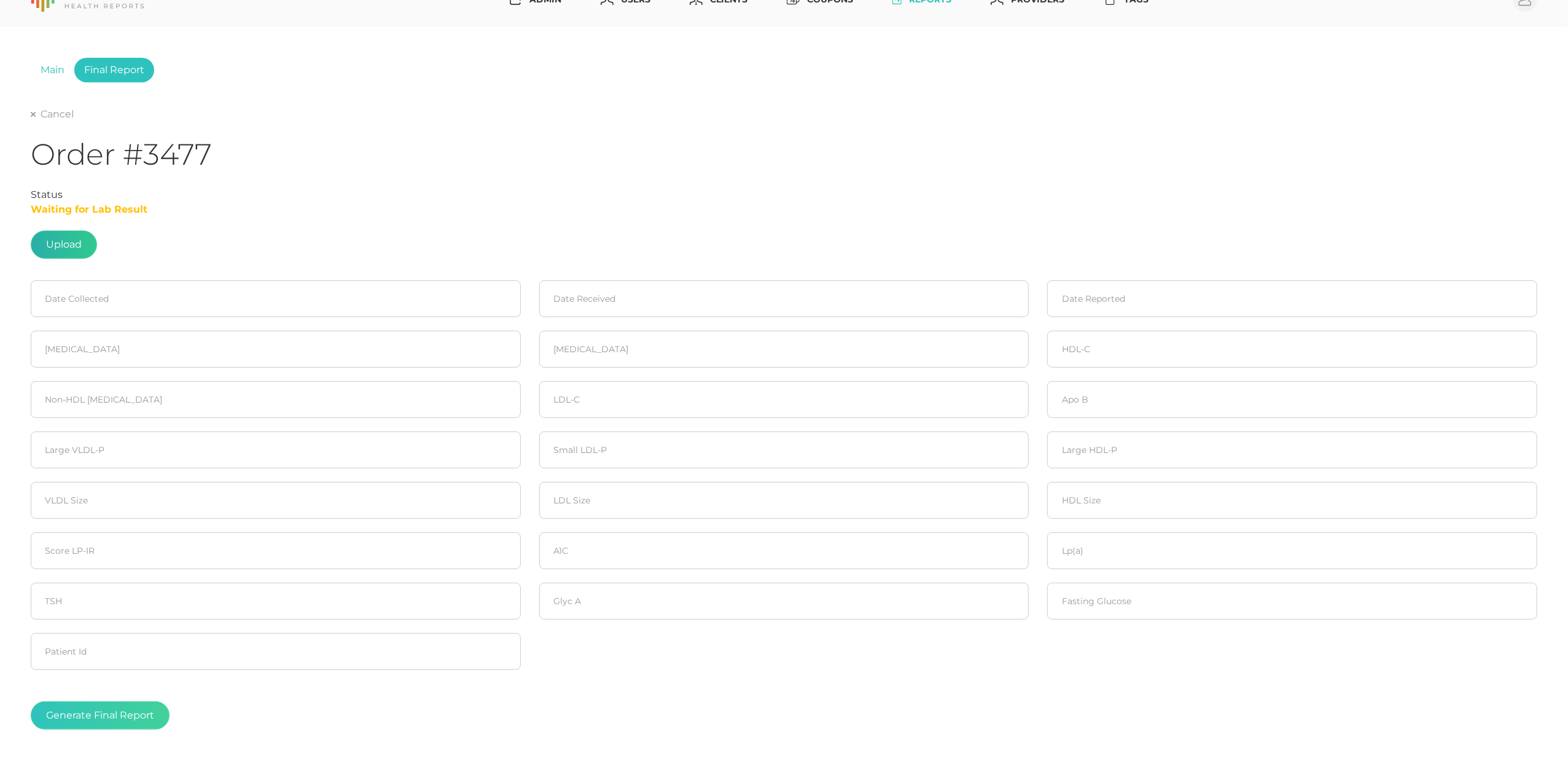
click at [60, 238] on label at bounding box center [64, 244] width 65 height 27
click at [81, 266] on input "file" at bounding box center [81, 266] width 1 height 1
type input "C:\fakepath\Lab results_8.4.2025_Jessica Stranman.pdf"
click at [79, 299] on input at bounding box center [275, 299] width 490 height 37
click at [64, 397] on span "4" at bounding box center [67, 397] width 17 height 17
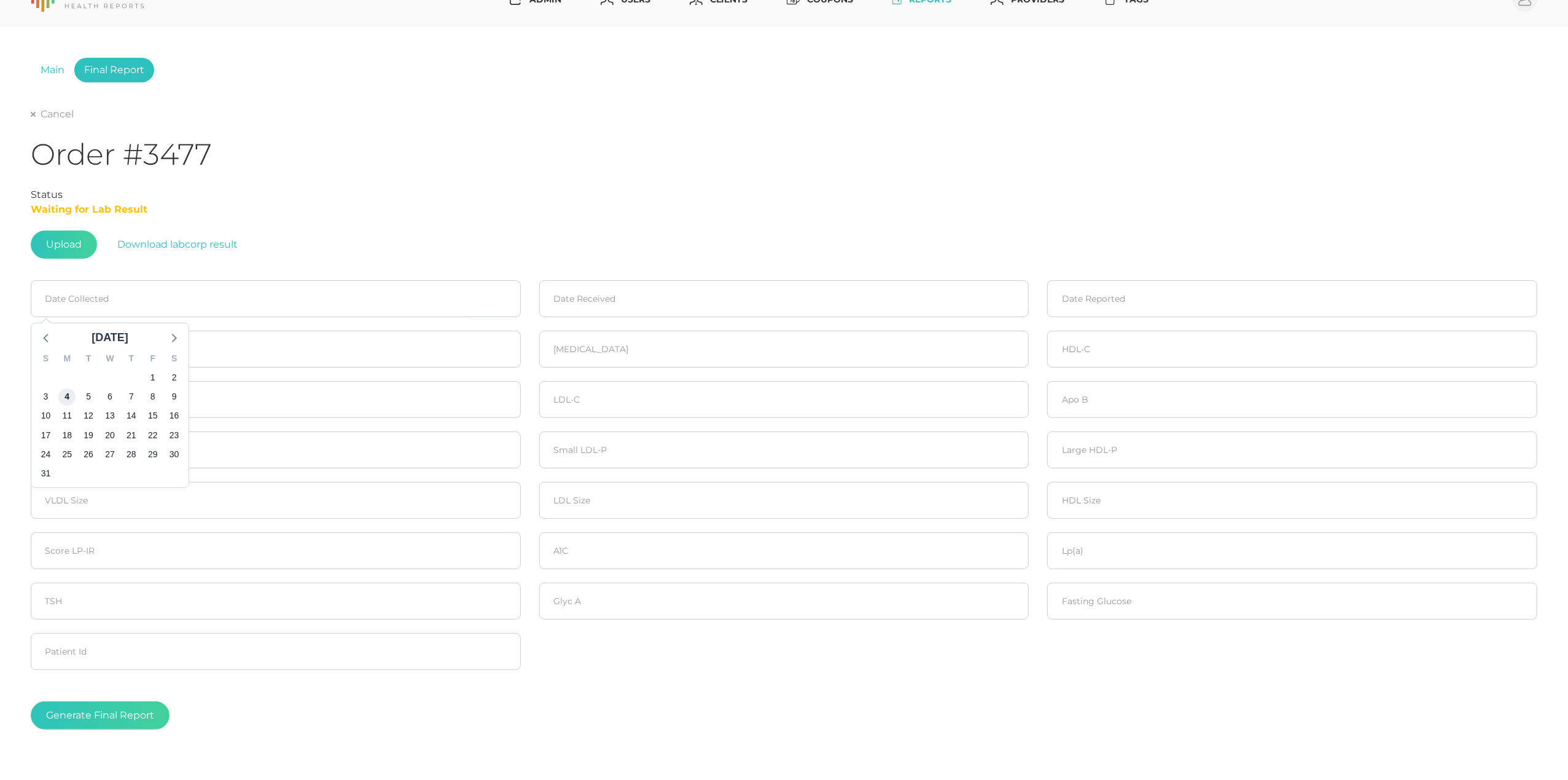
type input "08/04/2025"
click at [718, 291] on input at bounding box center [784, 299] width 490 height 37
click at [571, 395] on span "4" at bounding box center [576, 397] width 17 height 17
type input "08/04/2025"
click at [1139, 291] on input at bounding box center [1292, 299] width 490 height 37
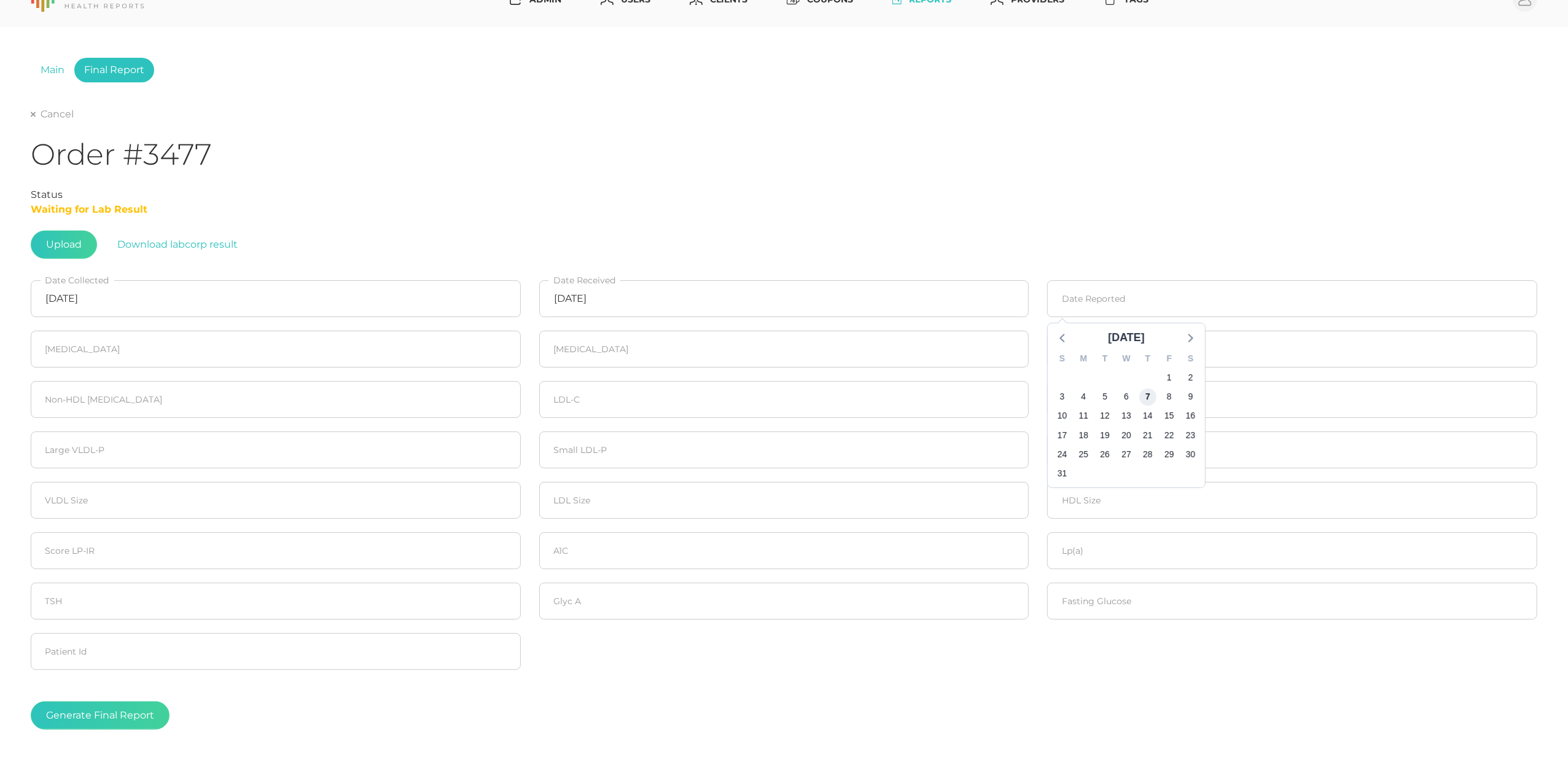
click at [1148, 399] on span "7" at bounding box center [1148, 397] width 17 height 17
type input "08/07/2025"
click at [185, 346] on input "number" at bounding box center [275, 349] width 490 height 37
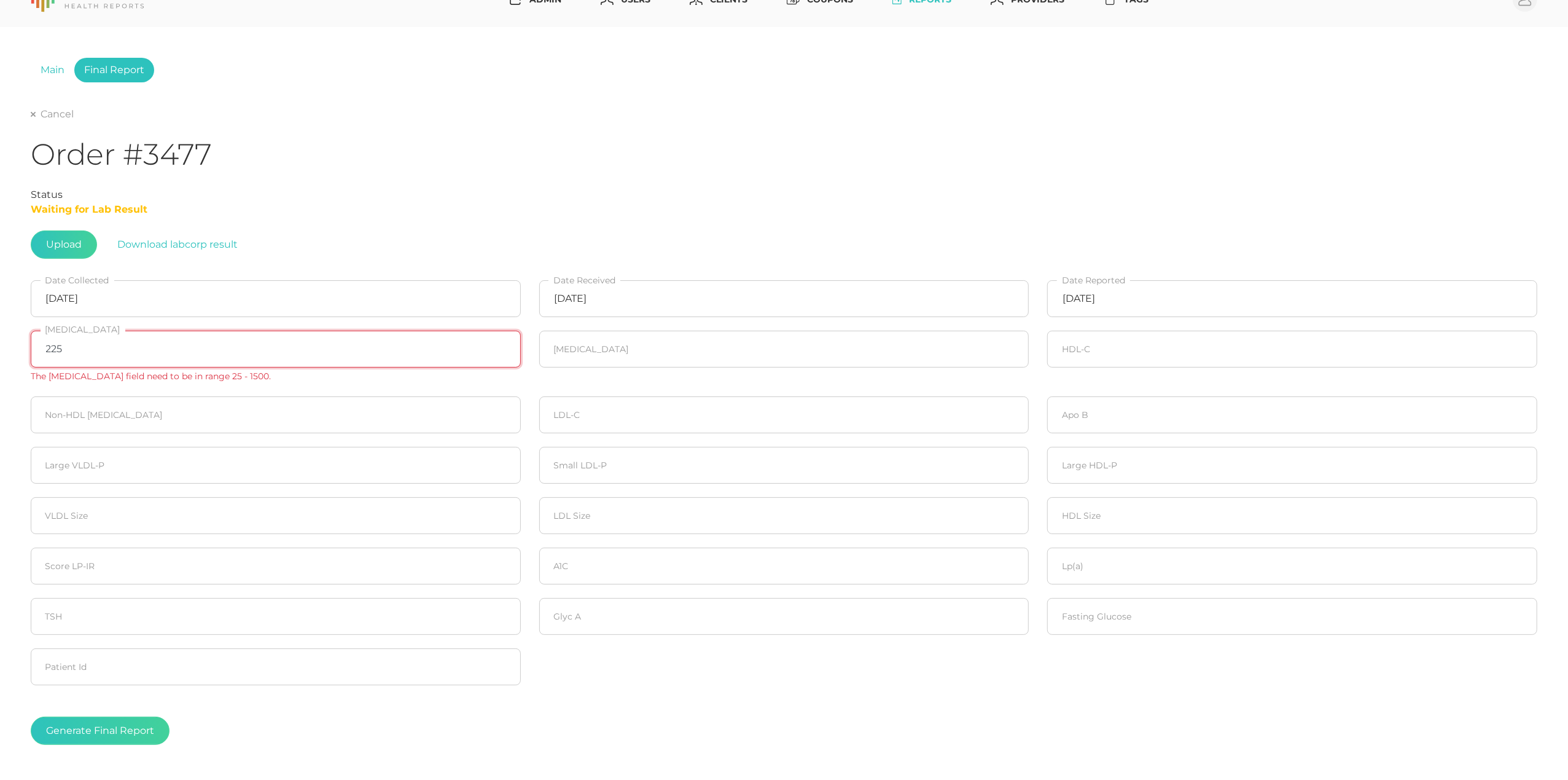
type input "225"
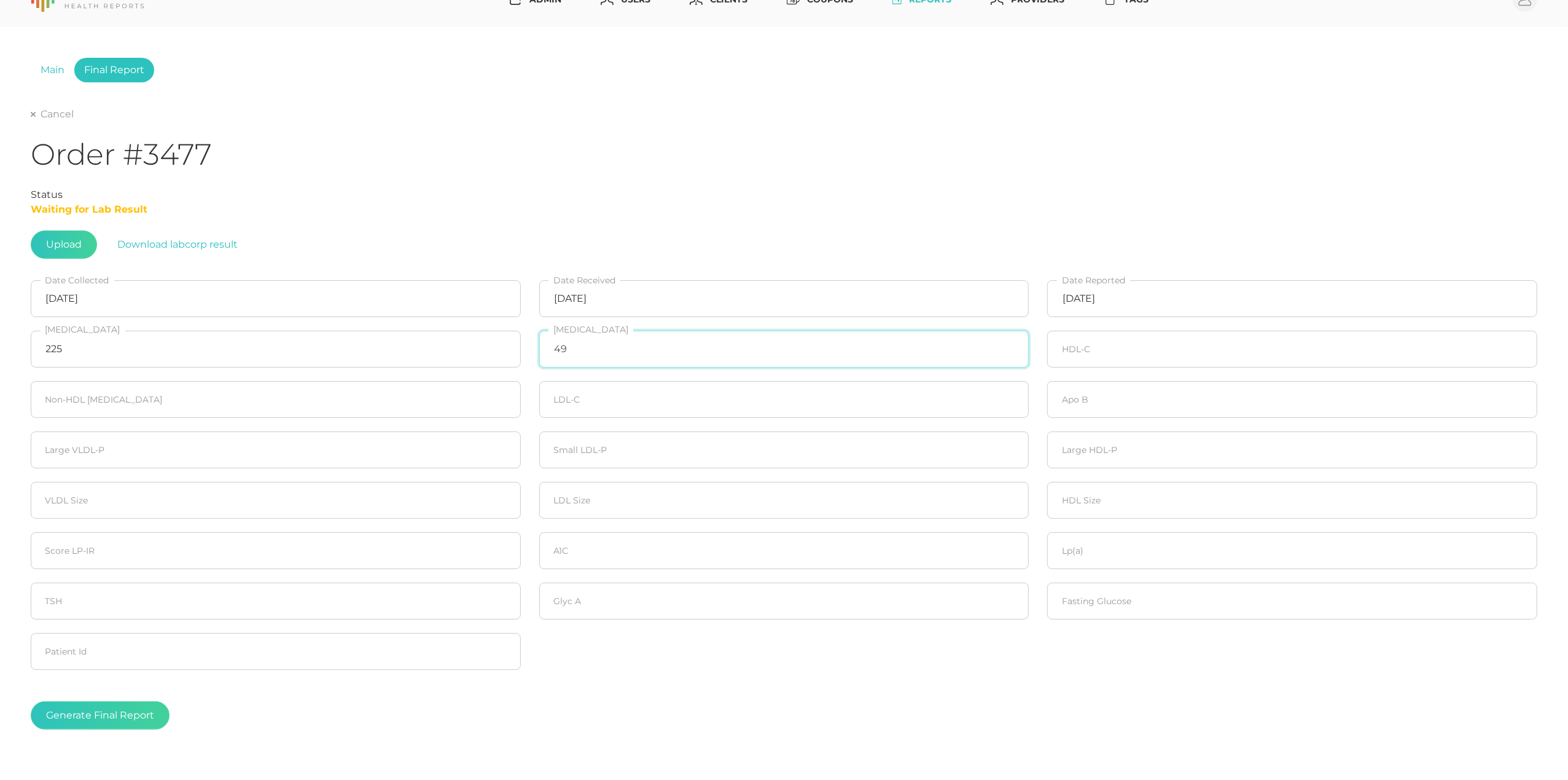
type input "49"
type input "97"
type input "128"
type input "119"
type input "83"
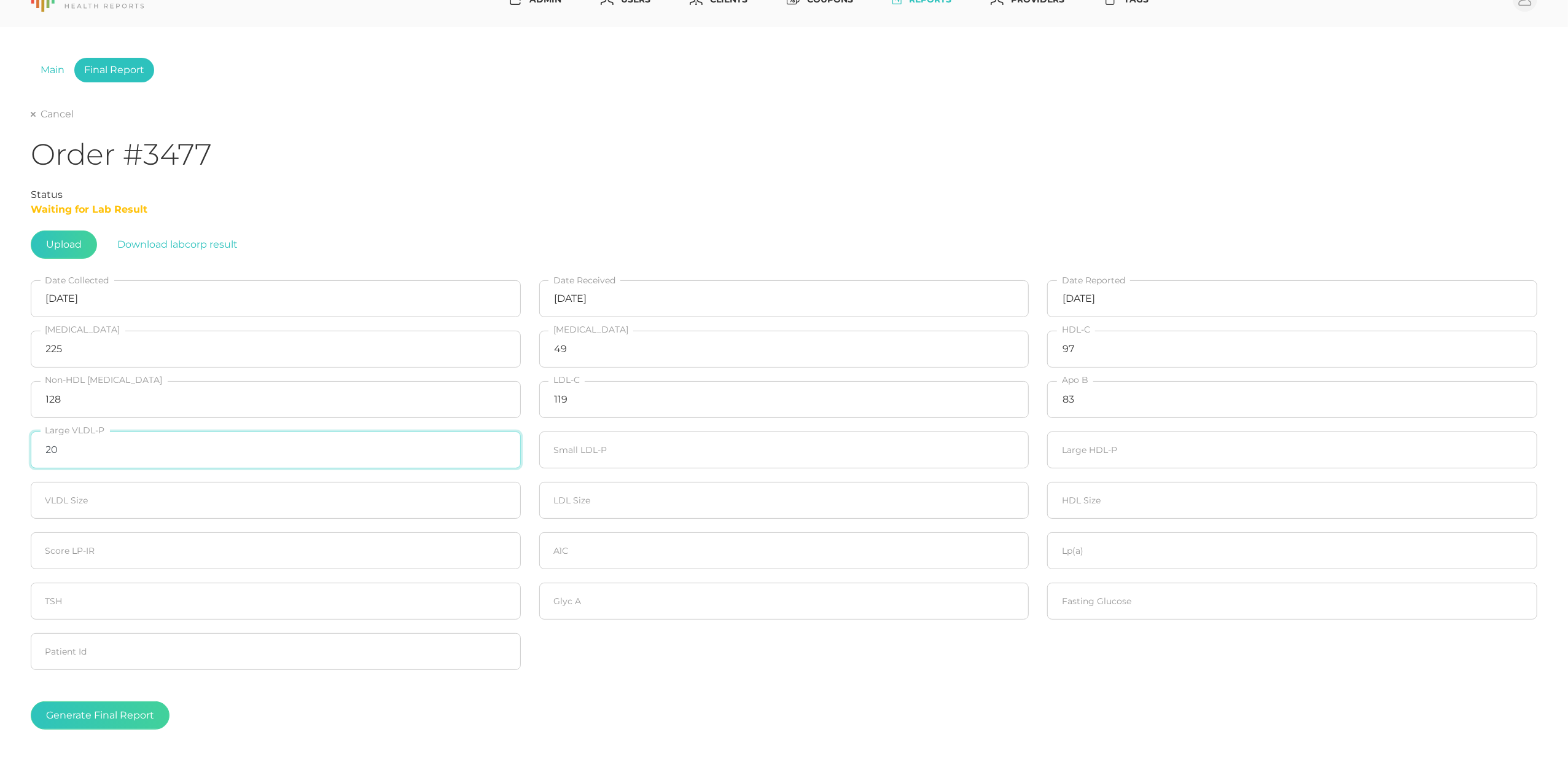
type input "20"
type input "90"
type input "20"
type input "21.4"
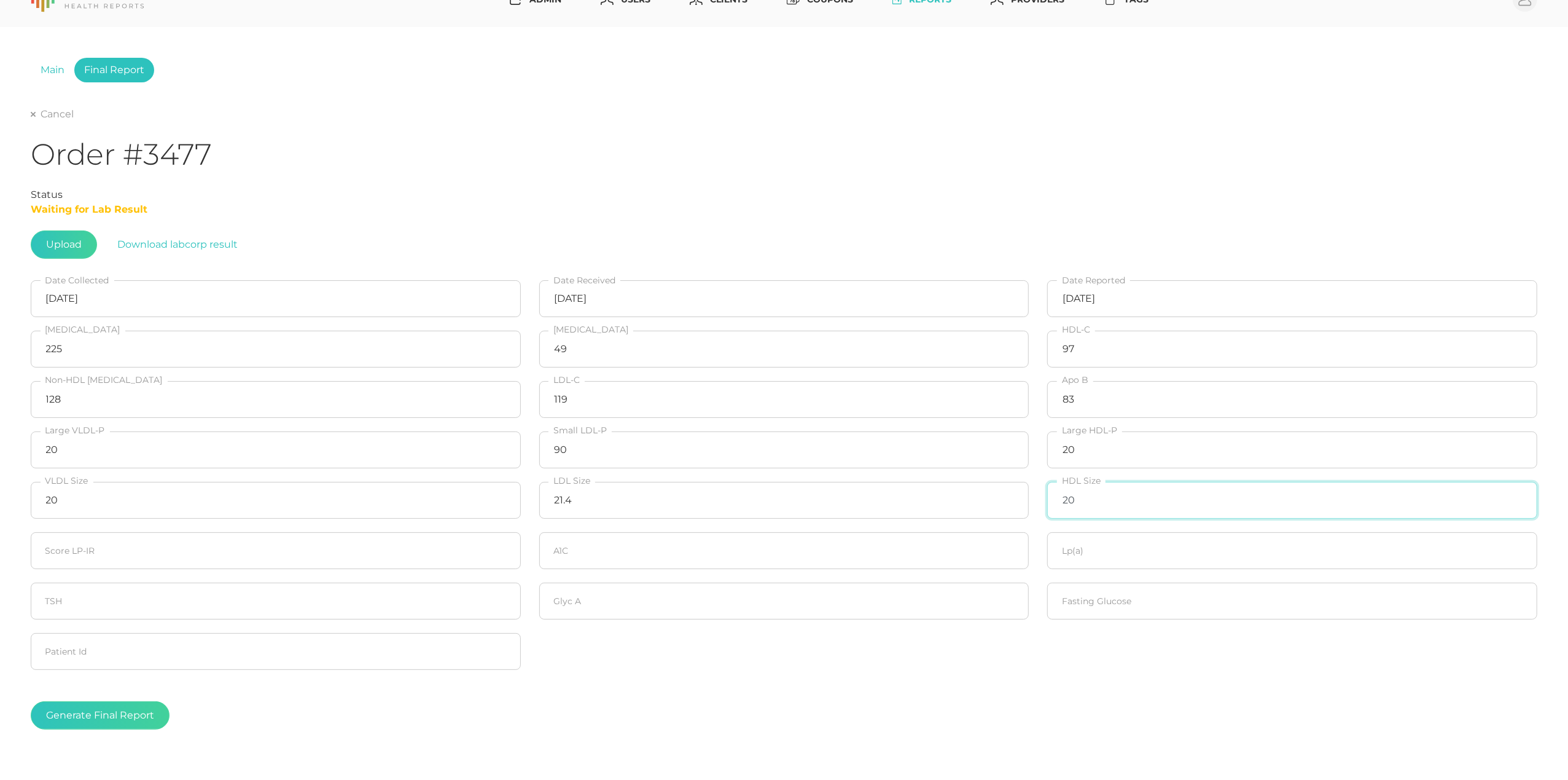
type input "20"
type input "5.0"
type input "99.4"
type input "373"
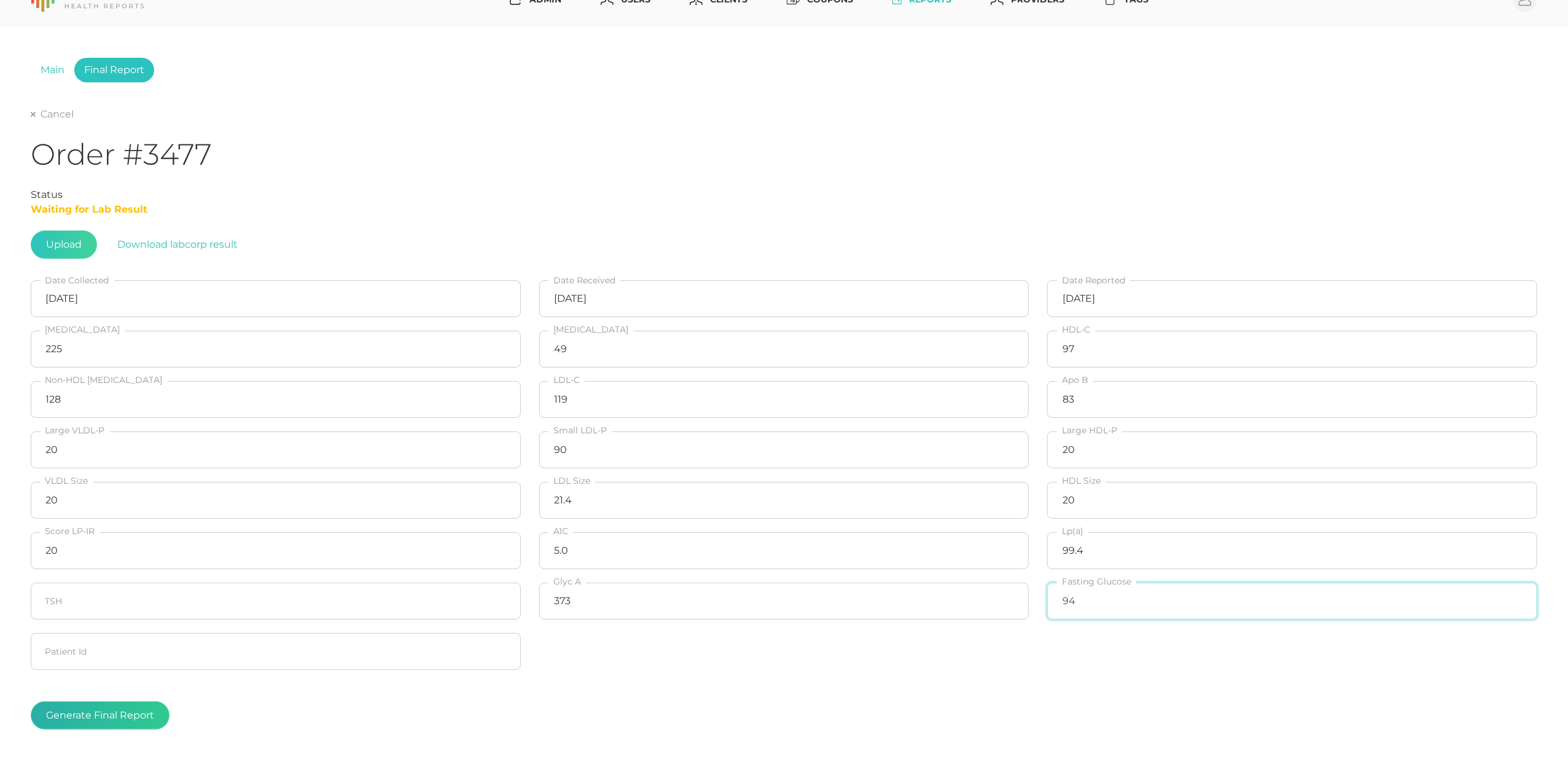
type input "94"
click at [129, 720] on button "Generate Final Report" at bounding box center [100, 715] width 139 height 28
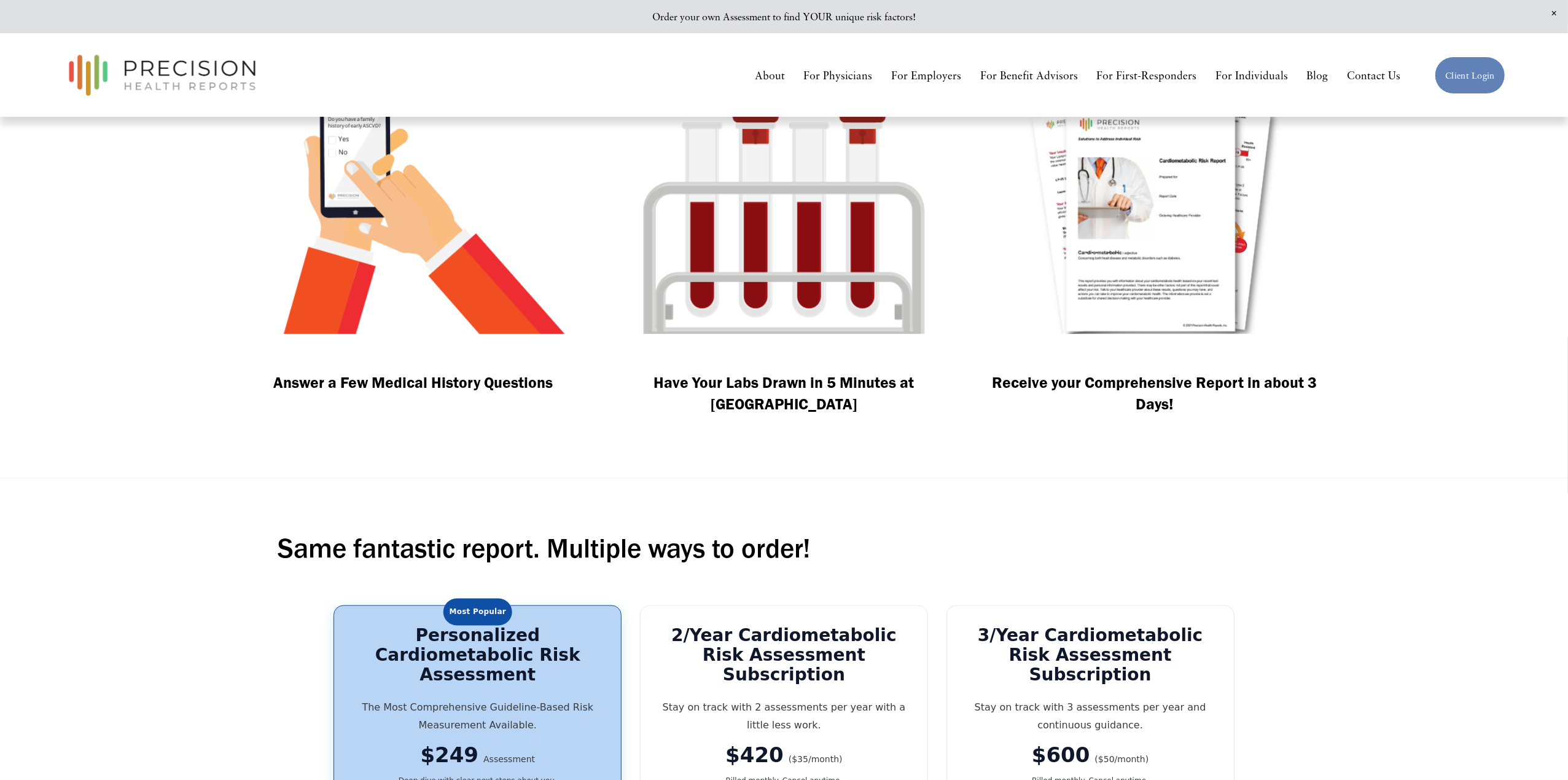
scroll to position [1637, 0]
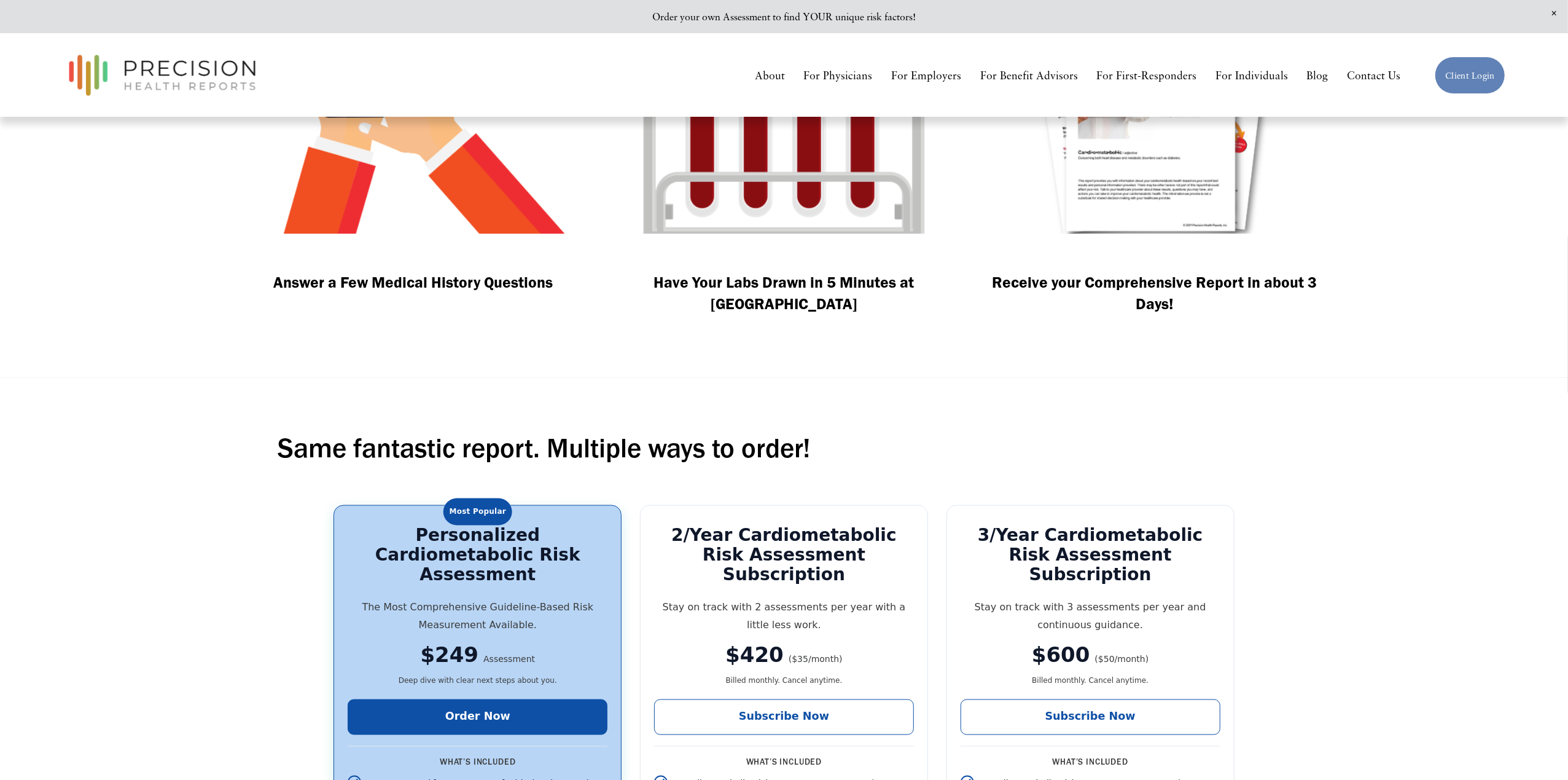
drag, startPoint x: 318, startPoint y: 448, endPoint x: 304, endPoint y: 433, distance: 20.5
click at [318, 448] on div "Same fantastic report. Multiple ways to order!" at bounding box center [784, 457] width 1013 height 54
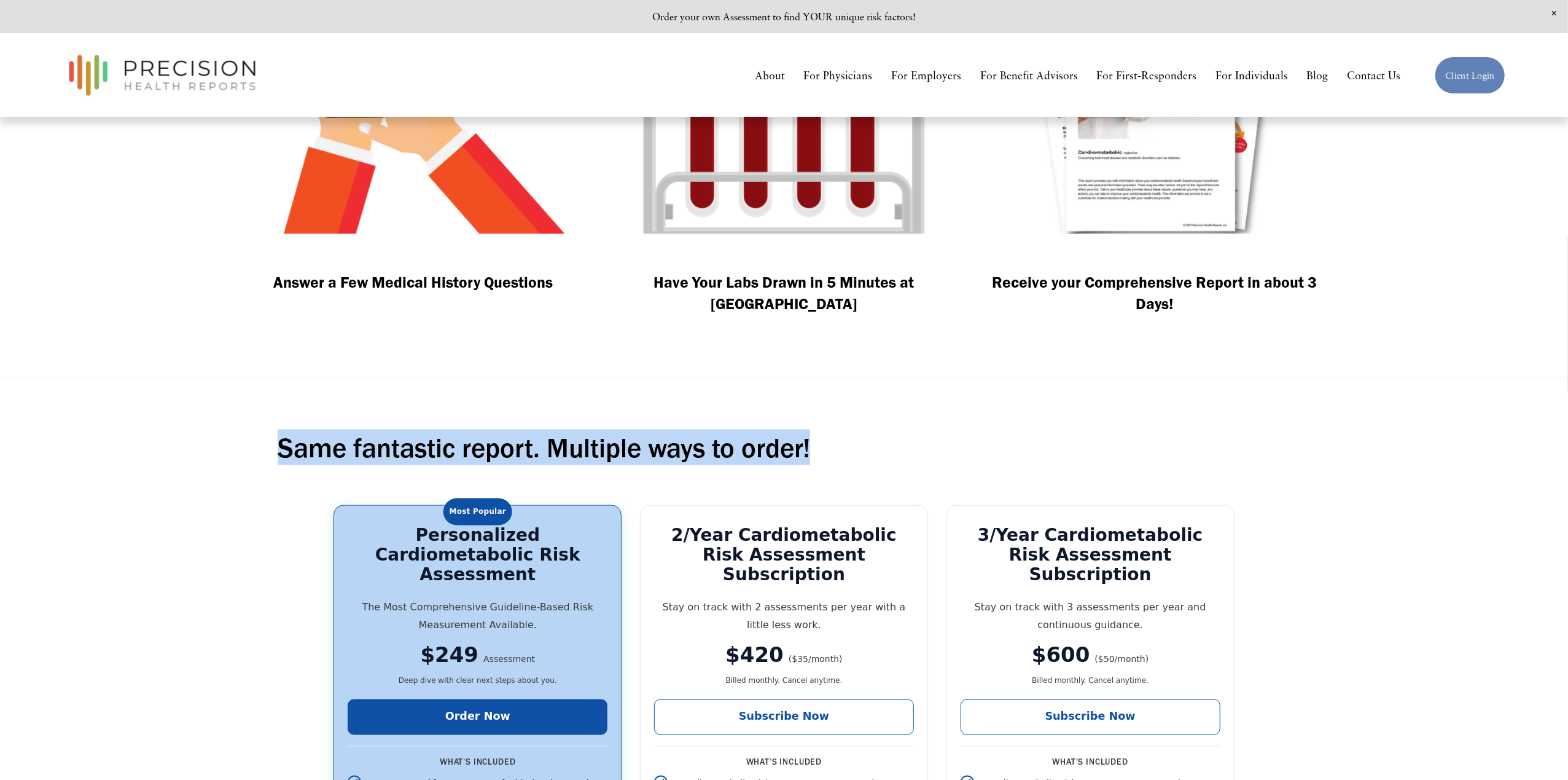
drag, startPoint x: 283, startPoint y: 431, endPoint x: 825, endPoint y: 429, distance: 542.0
click at [825, 430] on h2 "Same fantastic report. Multiple ways to order!" at bounding box center [784, 448] width 1013 height 36
copy h2 "Same fantastic report. Multiple ways to order!"
